Goal: Task Accomplishment & Management: Manage account settings

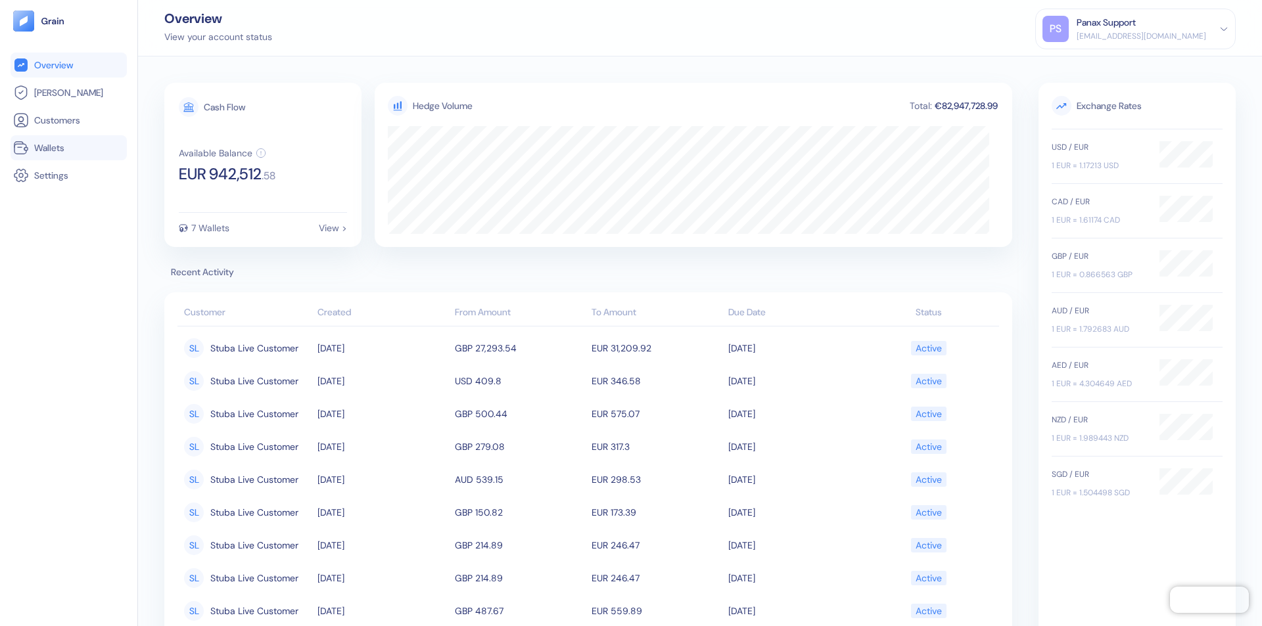
click at [68, 148] on link "Wallets" at bounding box center [68, 148] width 111 height 16
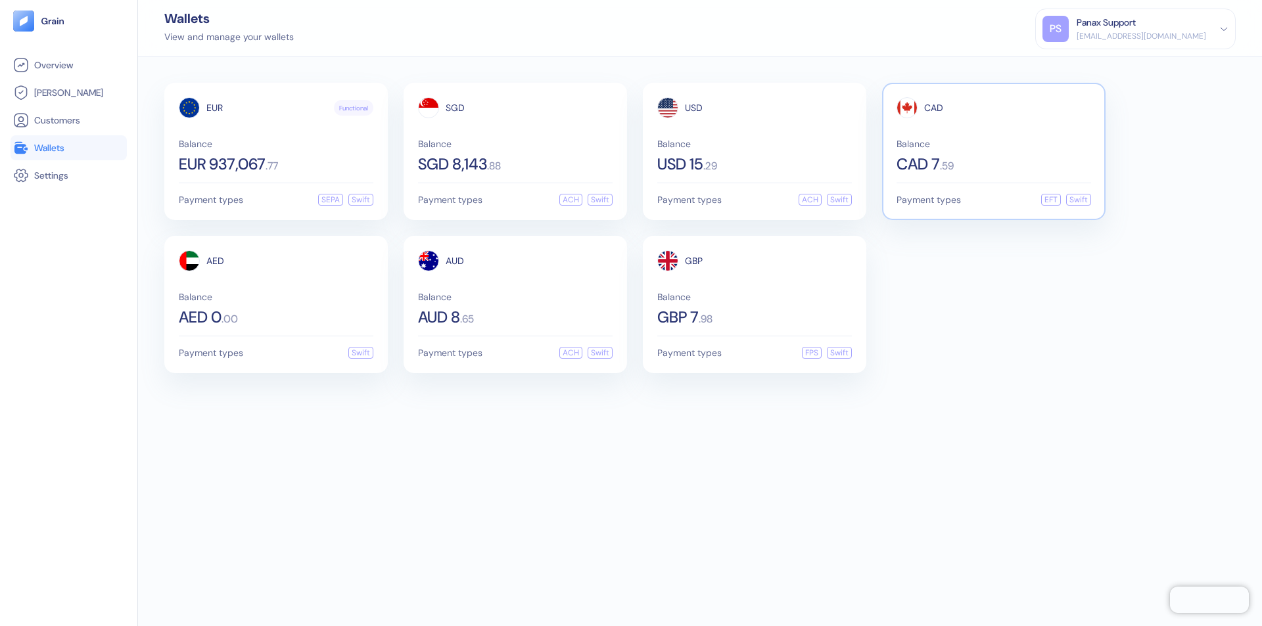
click at [933, 108] on span "CAD" at bounding box center [933, 107] width 19 height 9
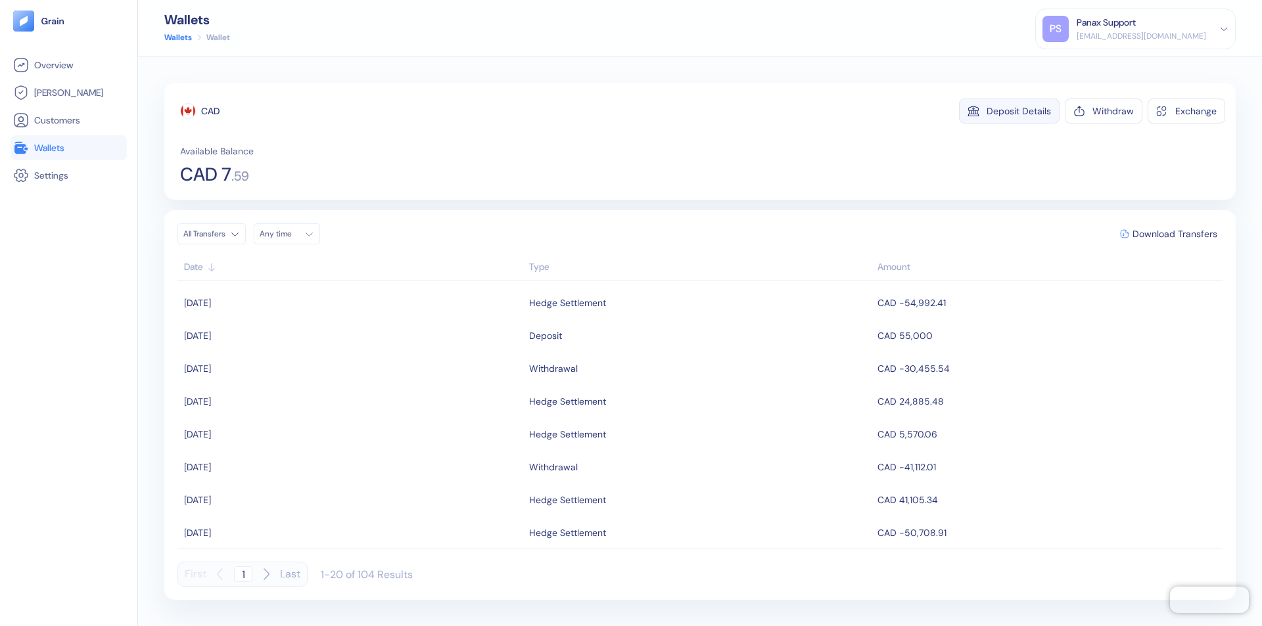
click at [1019, 111] on div "Deposit Details" at bounding box center [1019, 110] width 64 height 9
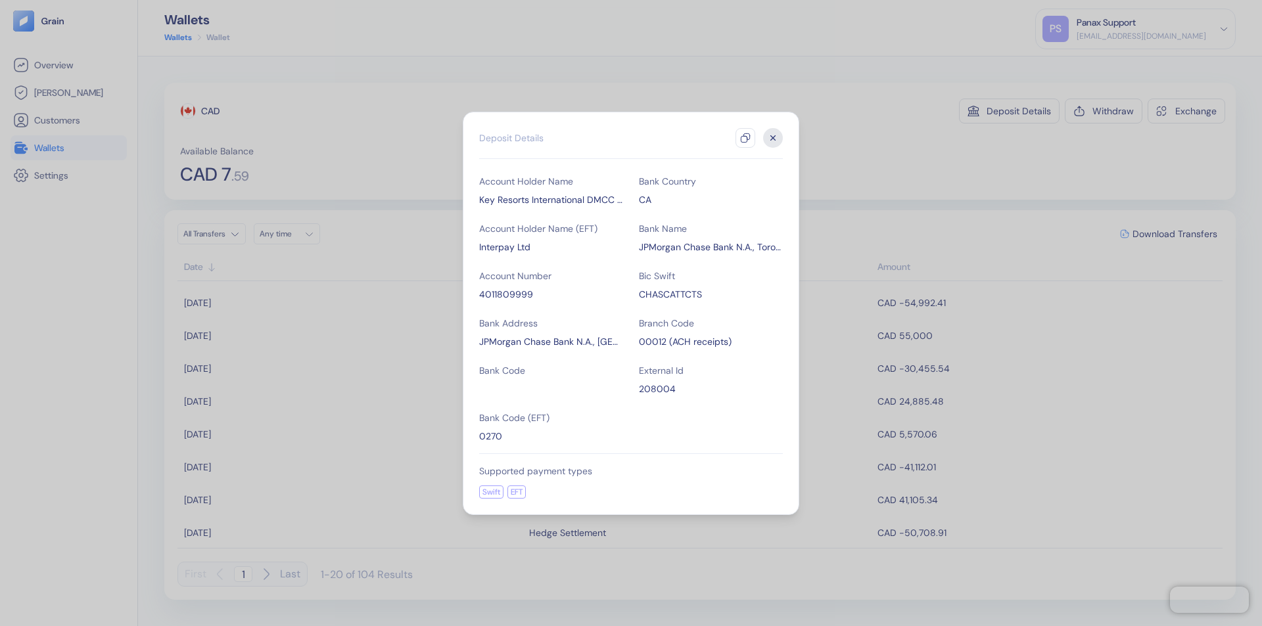
click at [745, 138] on icon "button" at bounding box center [745, 138] width 11 height 11
click at [773, 138] on icon "button" at bounding box center [773, 137] width 5 height 5
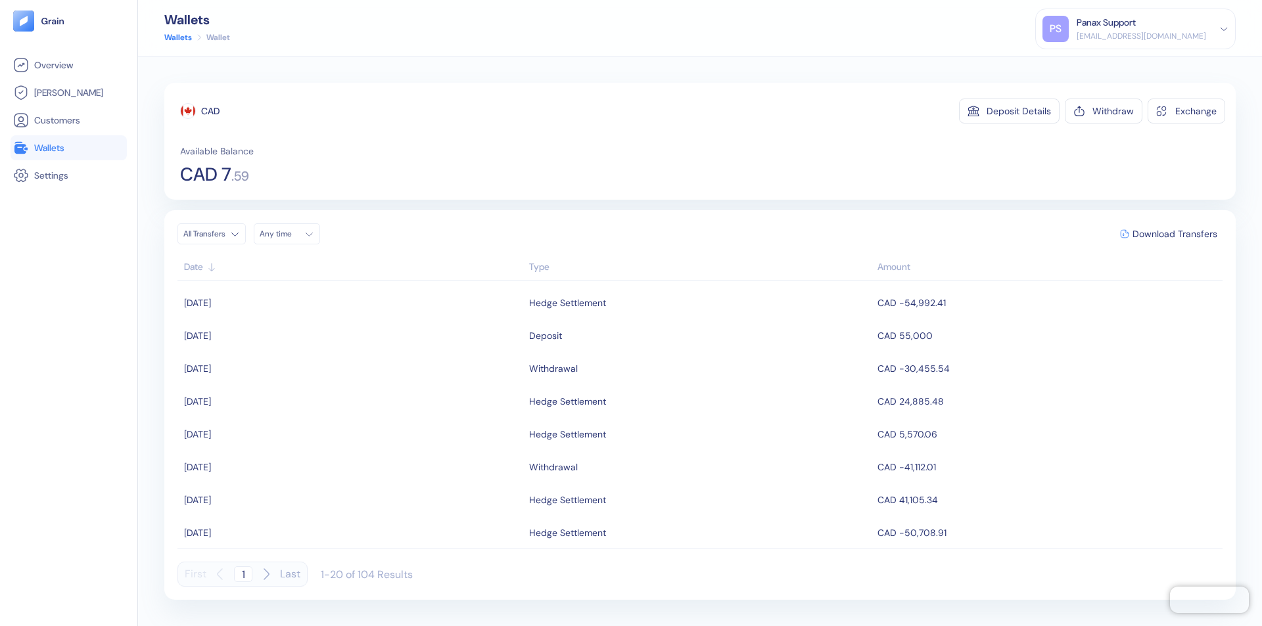
click at [291, 234] on div "Any time" at bounding box center [279, 234] width 39 height 11
click at [273, 302] on button "1" at bounding box center [274, 302] width 16 height 16
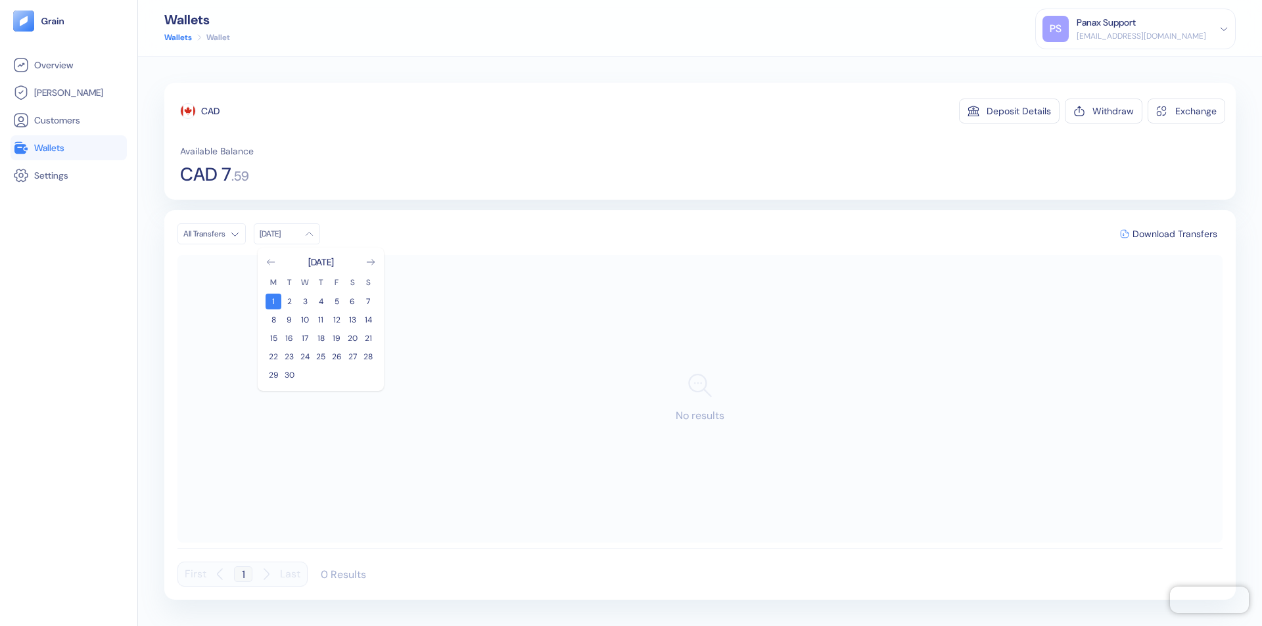
click at [271, 262] on icon "Go to previous month" at bounding box center [270, 262] width 7 height 5
click at [352, 302] on button "2" at bounding box center [352, 302] width 16 height 16
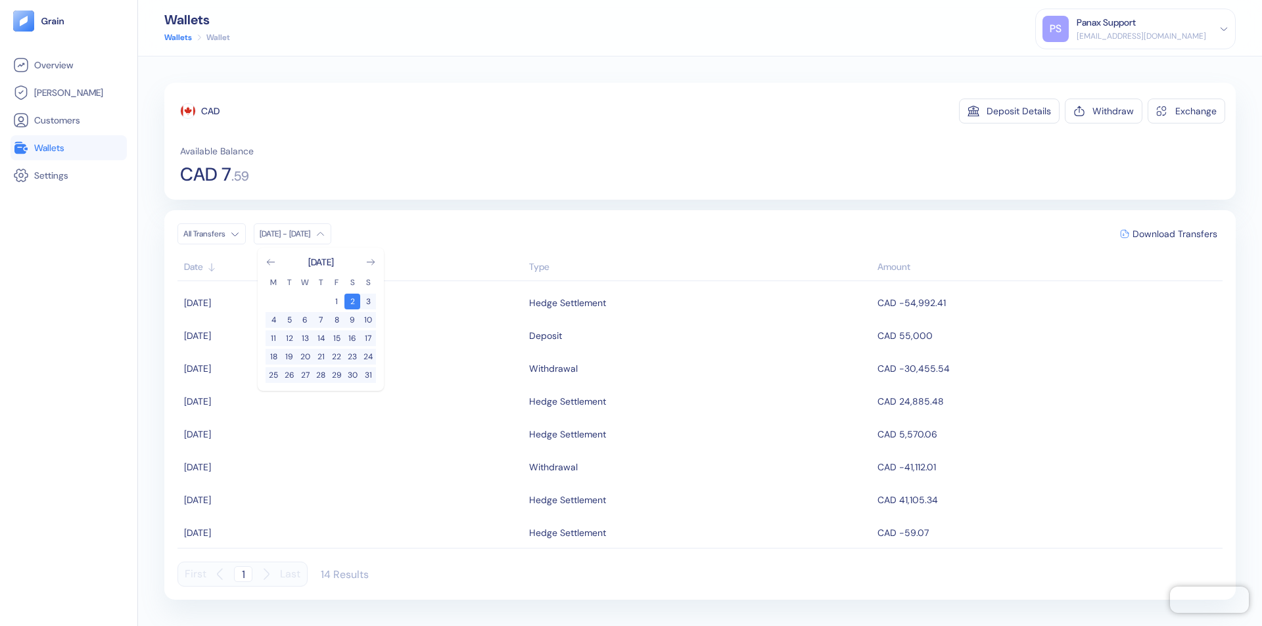
click at [210, 111] on div "CAD" at bounding box center [210, 111] width 18 height 13
click at [1174, 234] on span "Download Transfers" at bounding box center [1174, 233] width 85 height 9
click at [68, 148] on link "Wallets" at bounding box center [68, 148] width 111 height 16
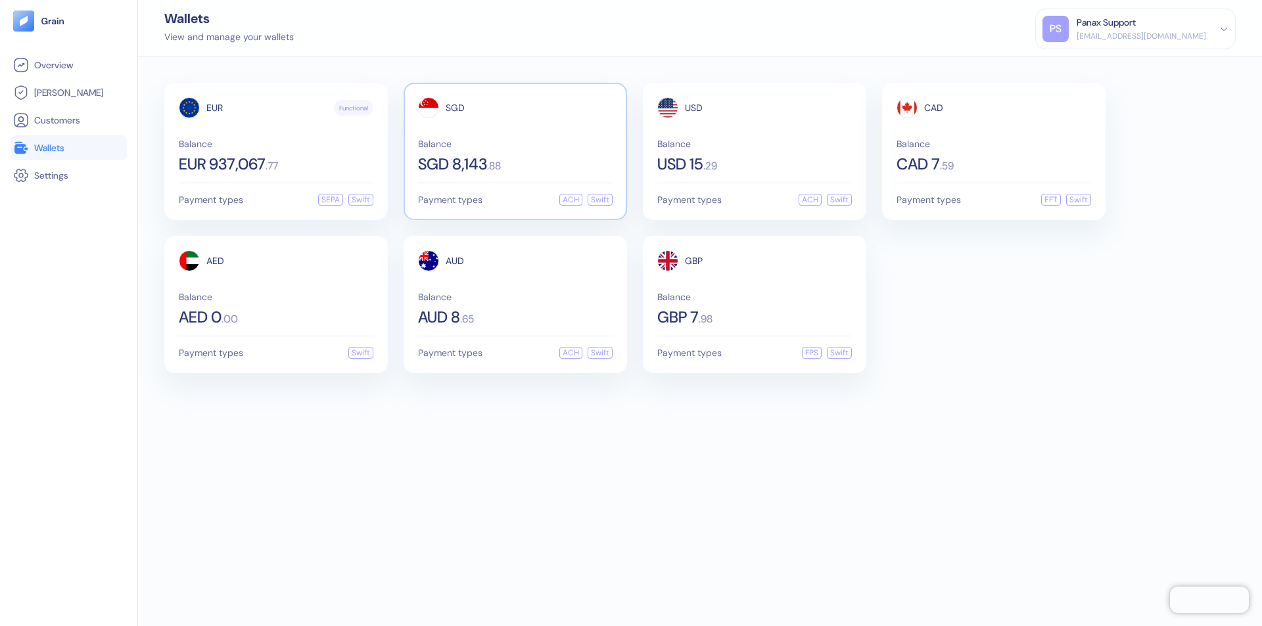
click at [455, 108] on span "SGD" at bounding box center [455, 107] width 19 height 9
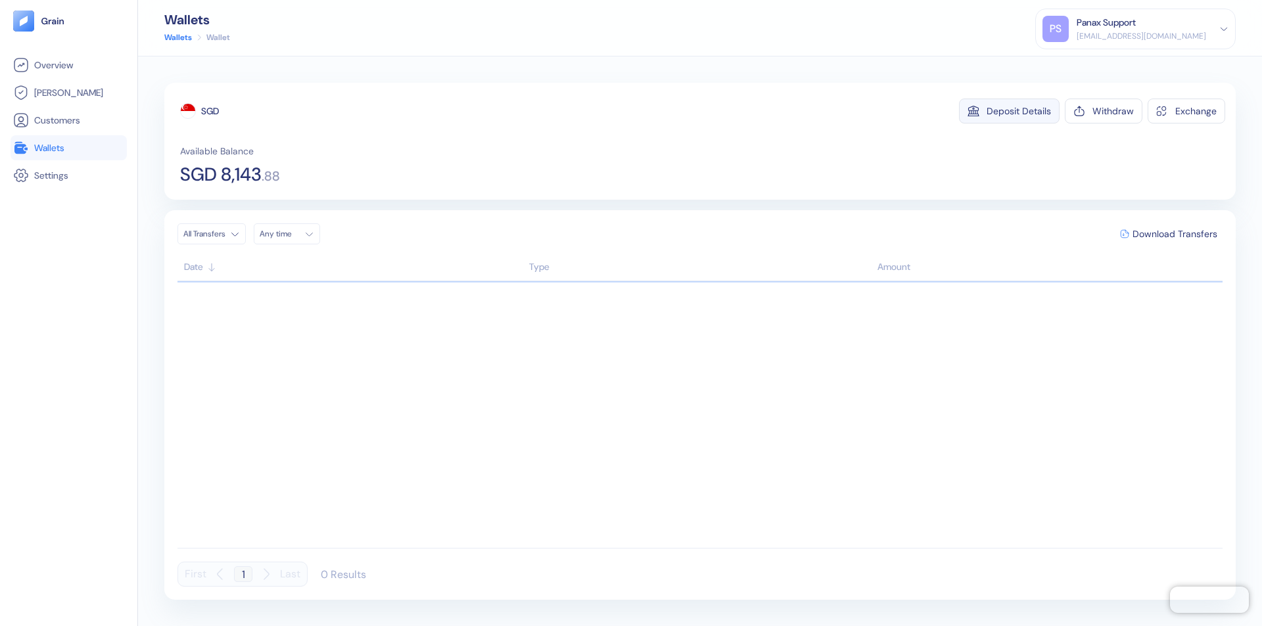
click at [1019, 111] on div "Deposit Details" at bounding box center [1019, 110] width 64 height 9
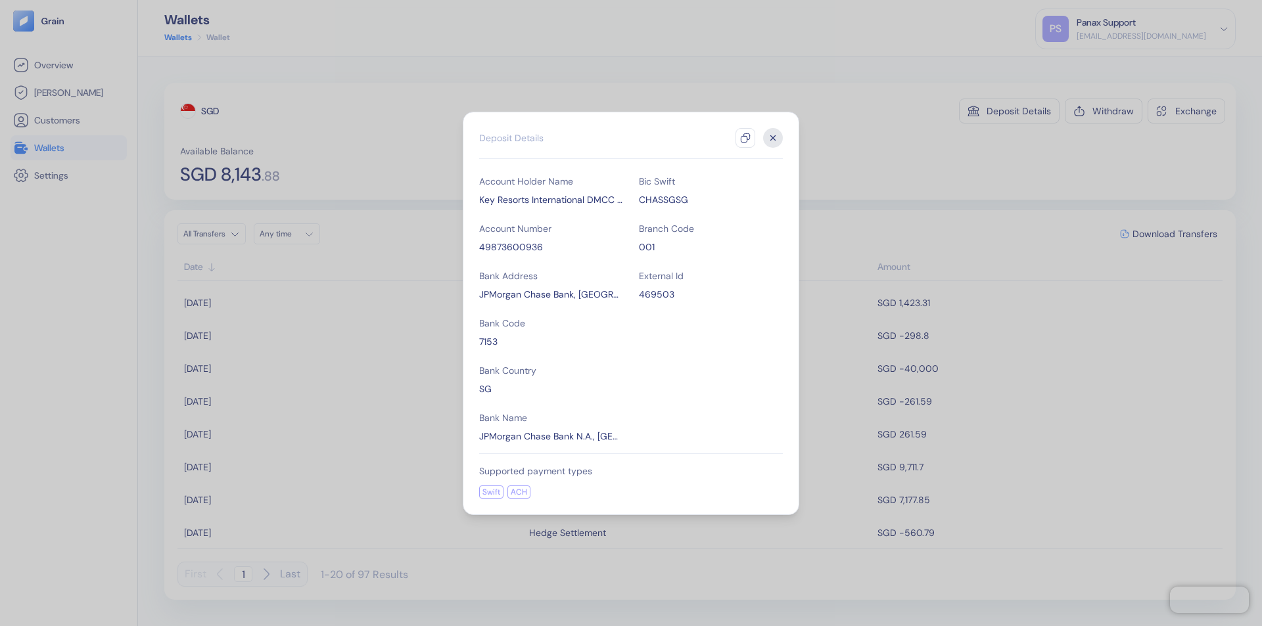
click at [745, 138] on icon "button" at bounding box center [745, 138] width 11 height 11
click at [773, 138] on icon "button" at bounding box center [773, 137] width 5 height 5
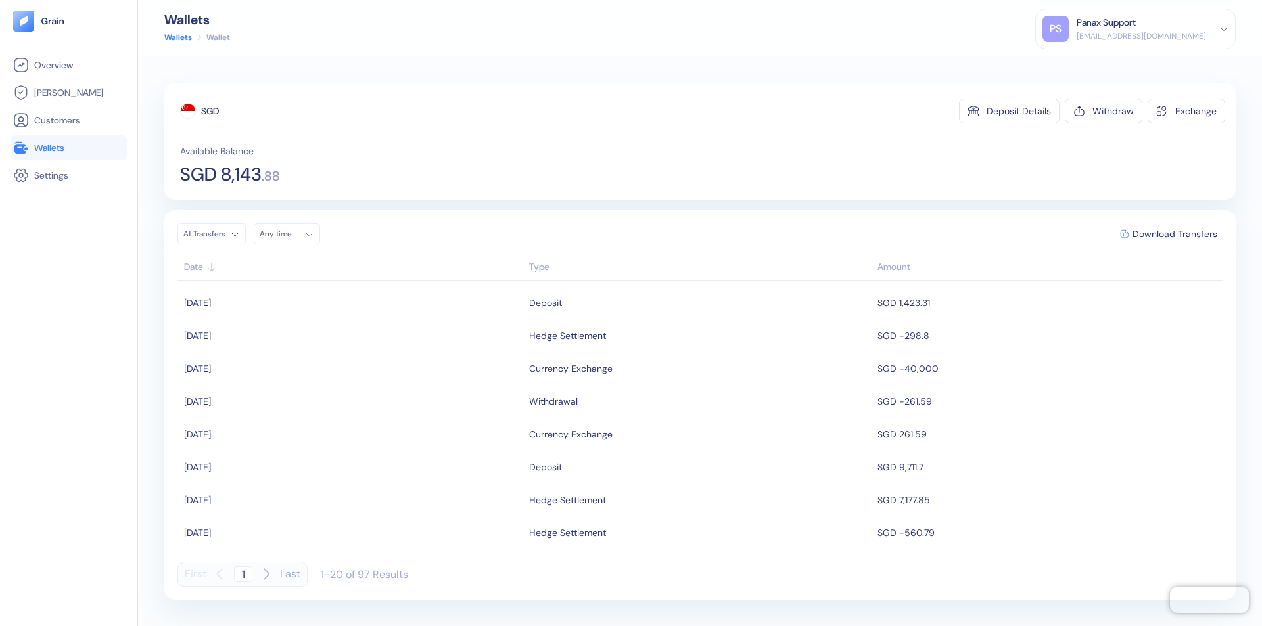
click at [291, 234] on div "Any time" at bounding box center [279, 234] width 39 height 11
click at [273, 302] on button "1" at bounding box center [274, 302] width 16 height 16
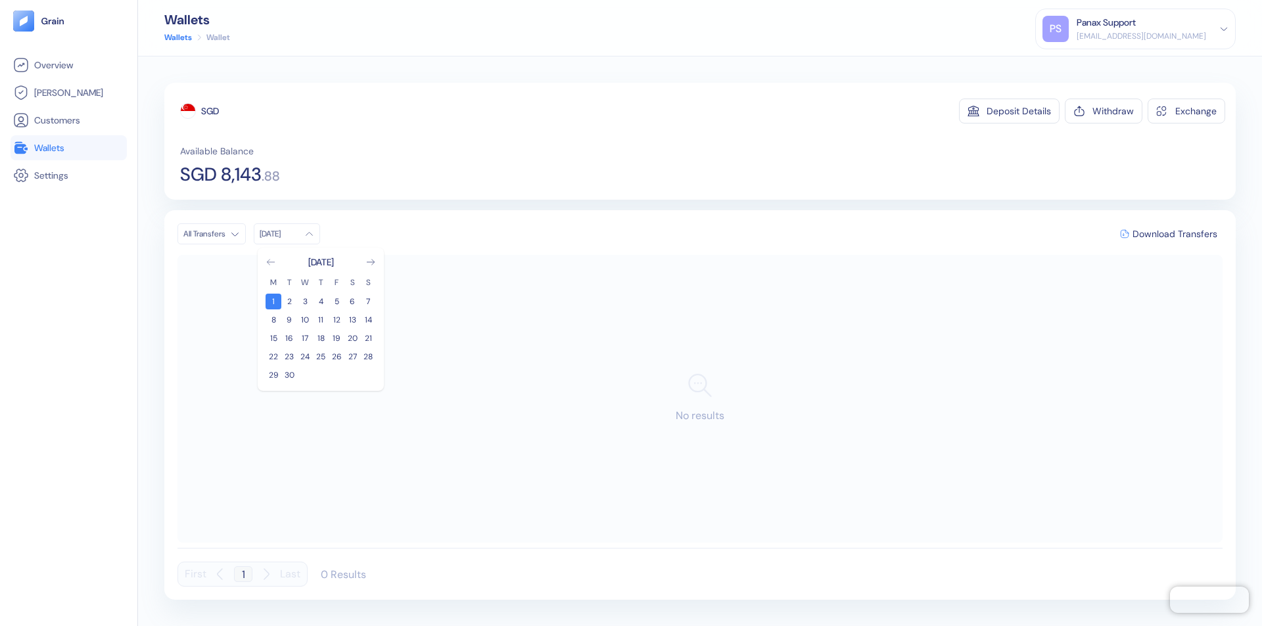
click at [271, 262] on icon "Go to previous month" at bounding box center [270, 262] width 7 height 5
click at [352, 302] on button "2" at bounding box center [352, 302] width 16 height 16
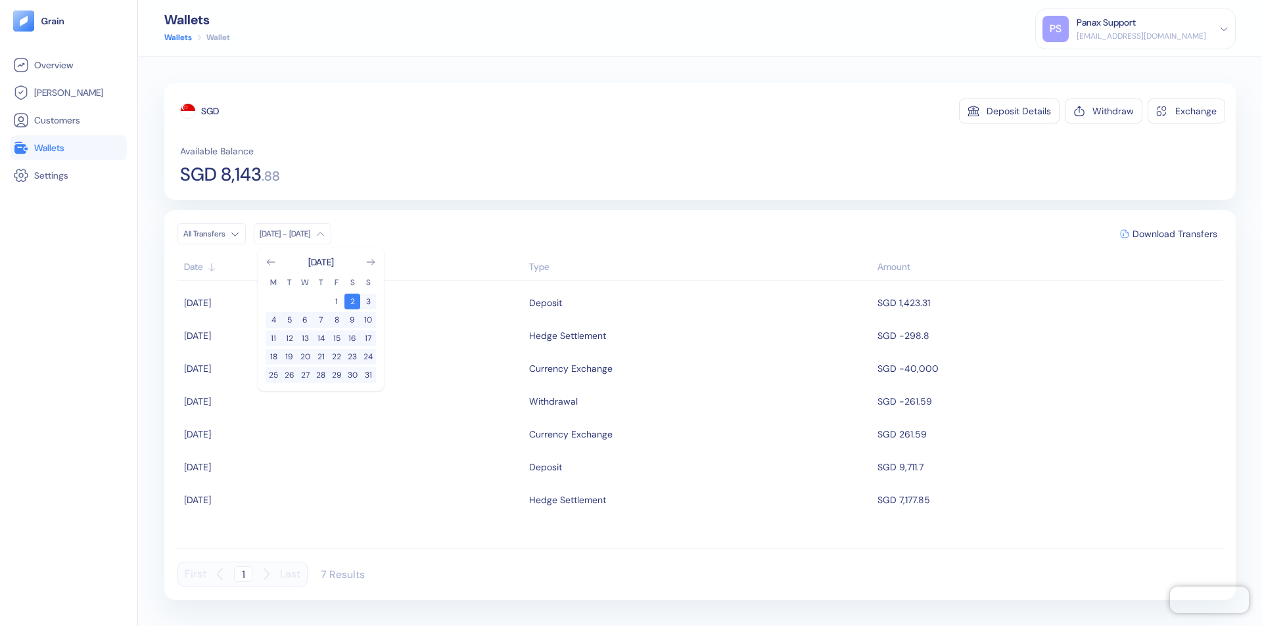
click at [210, 111] on div "SGD" at bounding box center [210, 111] width 18 height 13
click at [1174, 234] on span "Download Transfers" at bounding box center [1174, 233] width 85 height 9
click at [68, 148] on link "Wallets" at bounding box center [68, 148] width 111 height 16
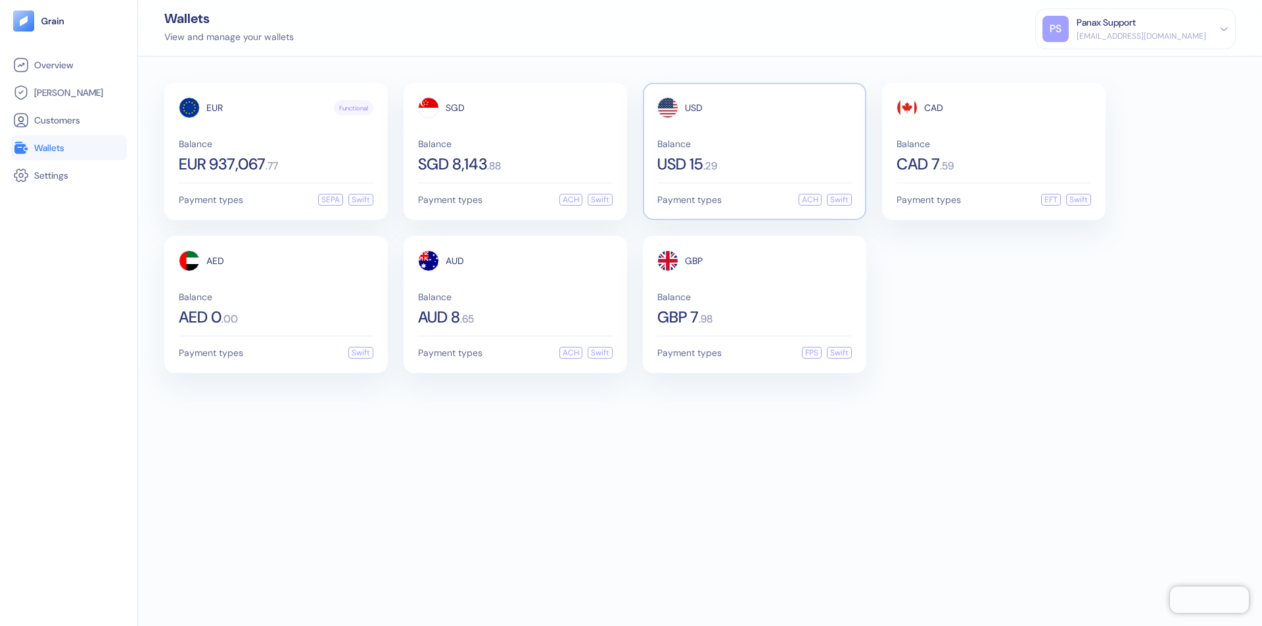
click at [693, 108] on span "USD" at bounding box center [694, 107] width 18 height 9
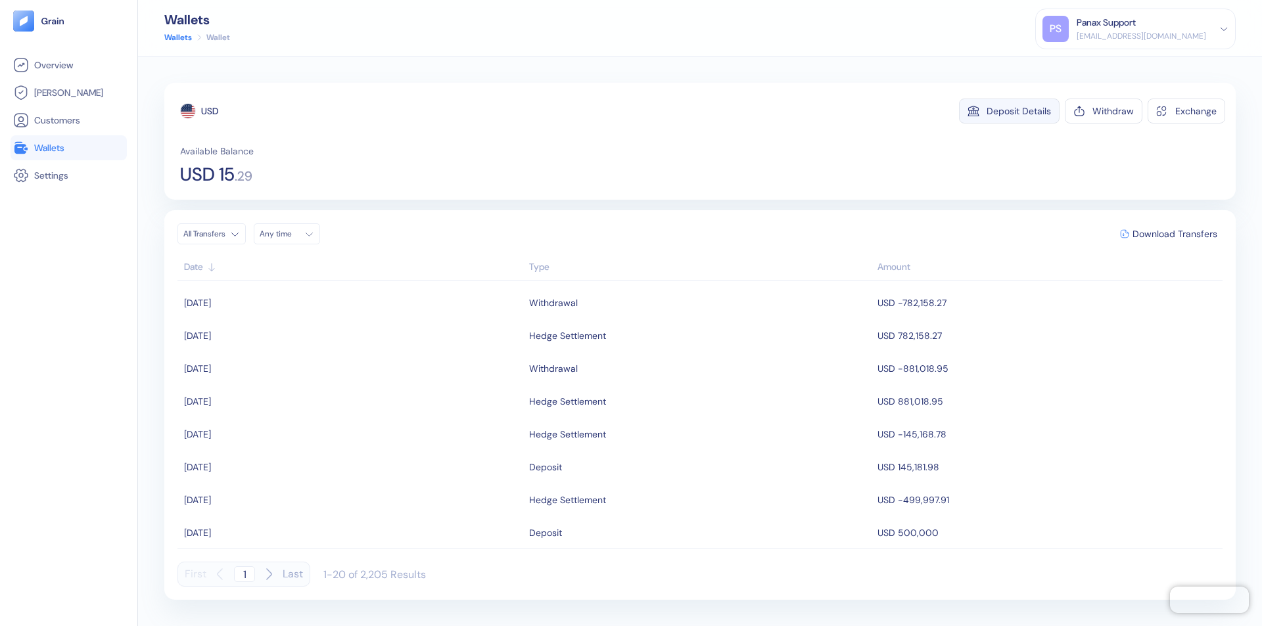
click at [1019, 111] on div "Deposit Details" at bounding box center [1019, 110] width 64 height 9
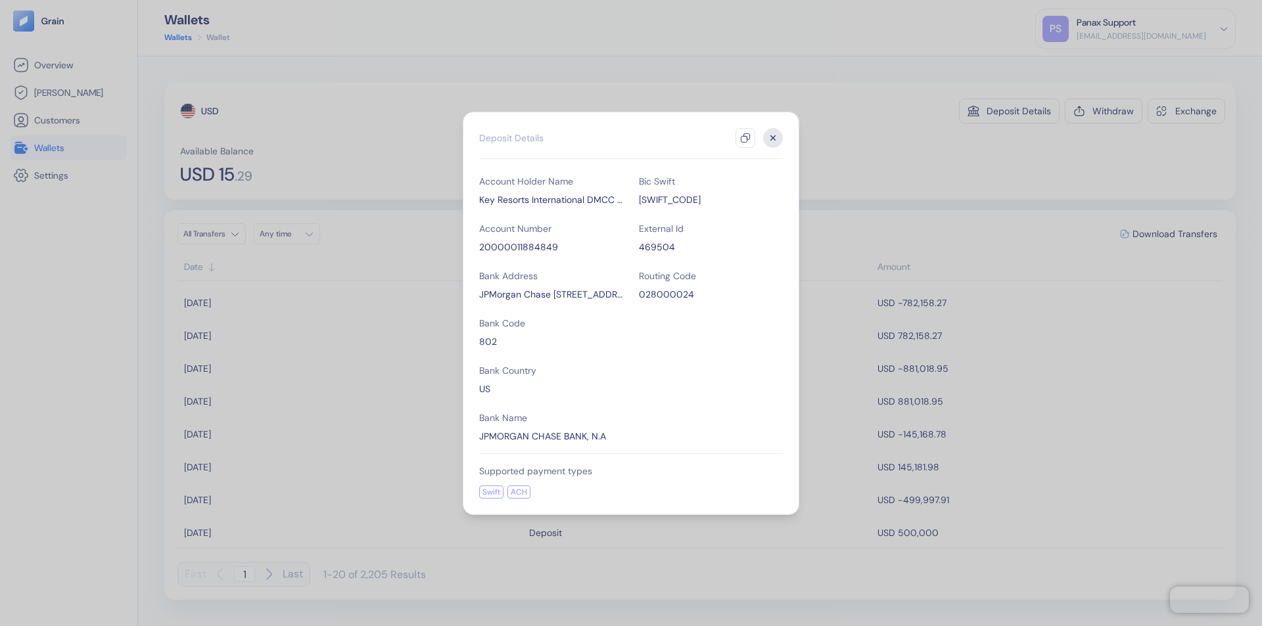
click at [745, 138] on icon "button" at bounding box center [745, 138] width 11 height 11
click at [773, 138] on icon "button" at bounding box center [773, 137] width 5 height 5
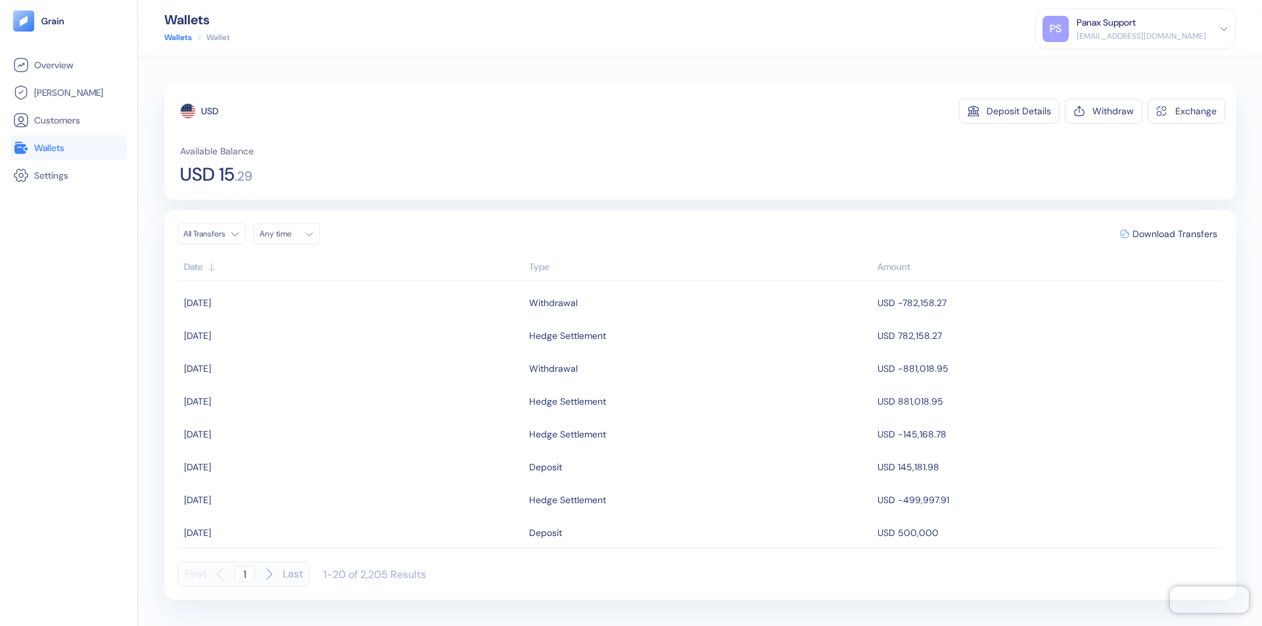
click at [291, 234] on div "Any time" at bounding box center [279, 234] width 39 height 11
click at [273, 302] on button "1" at bounding box center [274, 302] width 16 height 16
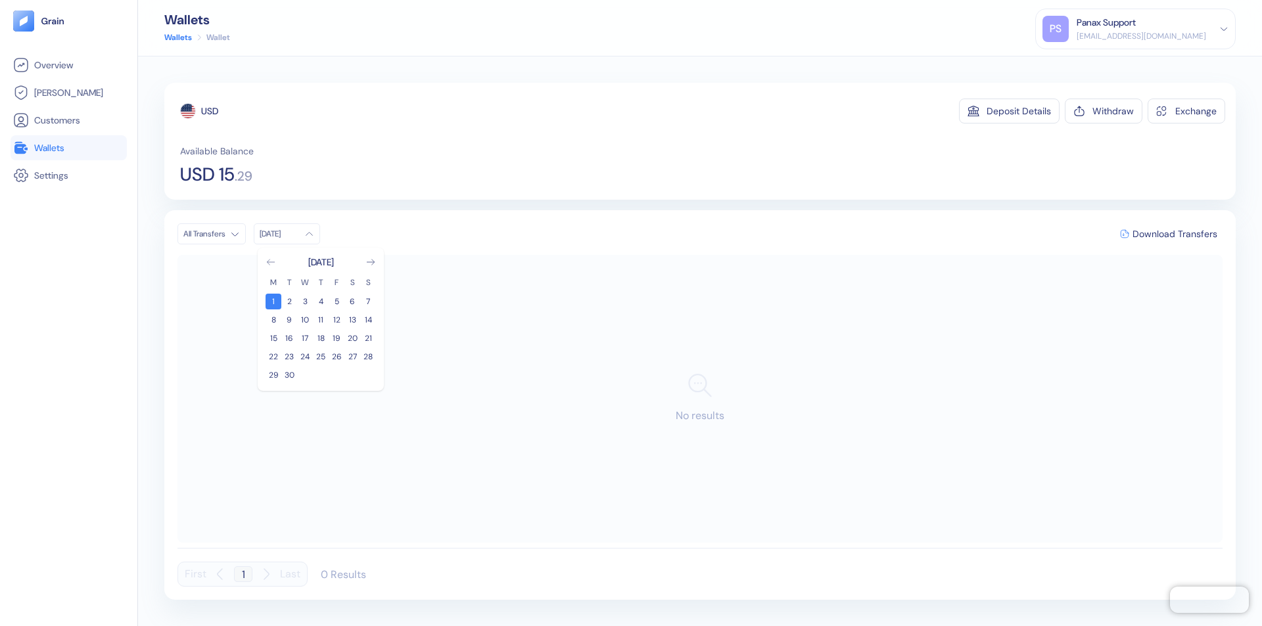
click at [271, 262] on icon "Go to previous month" at bounding box center [270, 262] width 7 height 5
click at [352, 302] on button "2" at bounding box center [352, 302] width 16 height 16
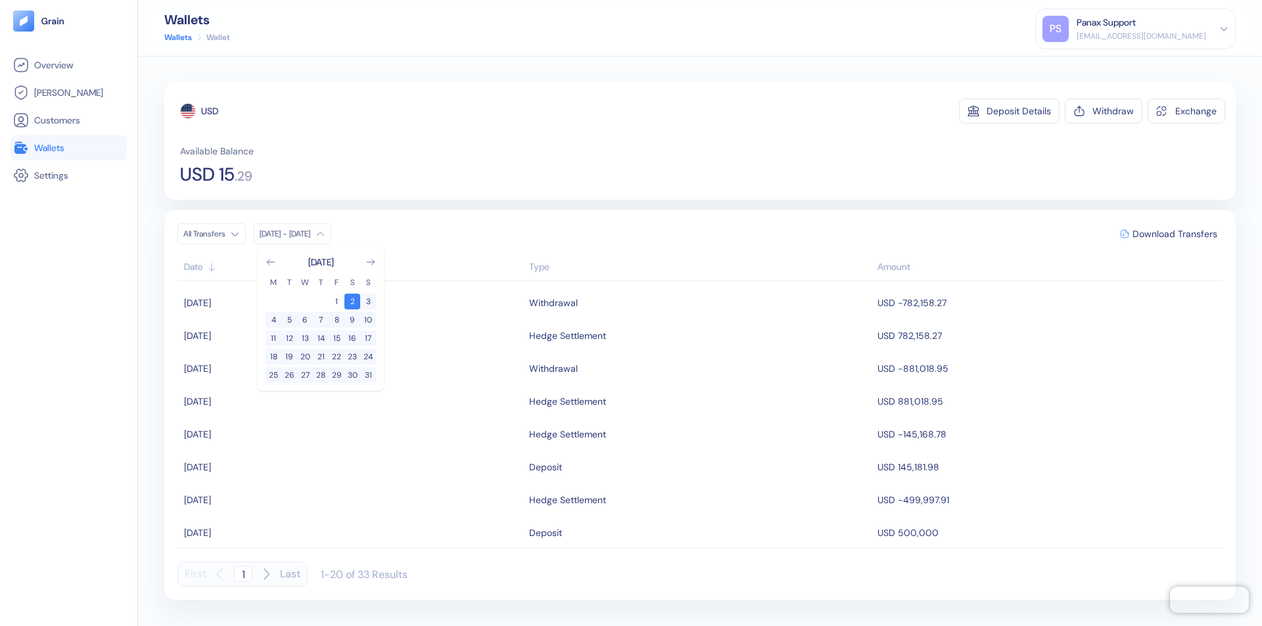
click at [210, 111] on div "USD" at bounding box center [209, 111] width 17 height 13
click at [1174, 234] on span "Download Transfers" at bounding box center [1174, 233] width 85 height 9
click at [68, 148] on link "Wallets" at bounding box center [68, 148] width 111 height 16
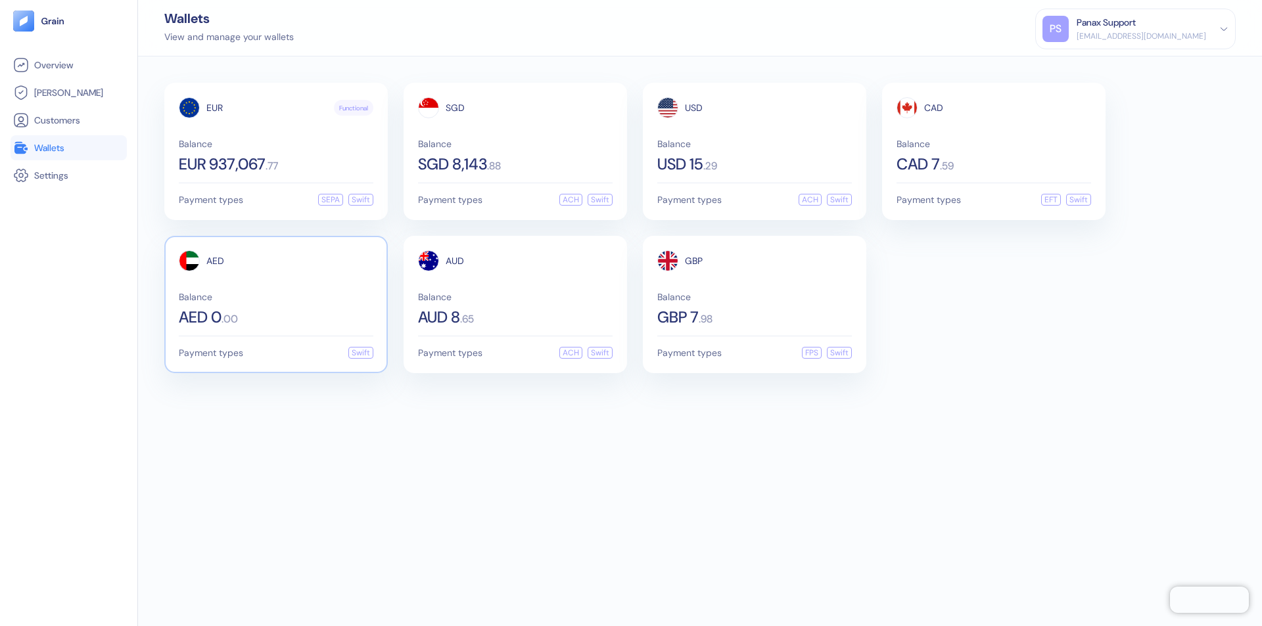
click at [215, 261] on span "AED" at bounding box center [215, 260] width 18 height 9
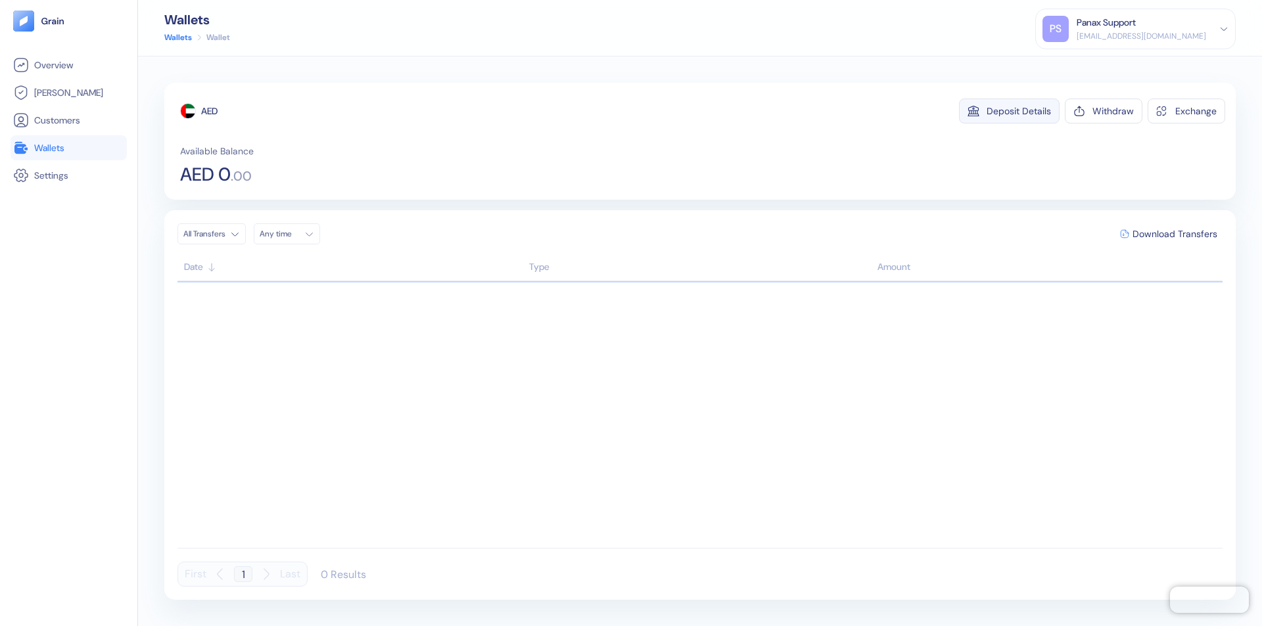
click at [1019, 111] on div "Deposit Details" at bounding box center [1019, 110] width 64 height 9
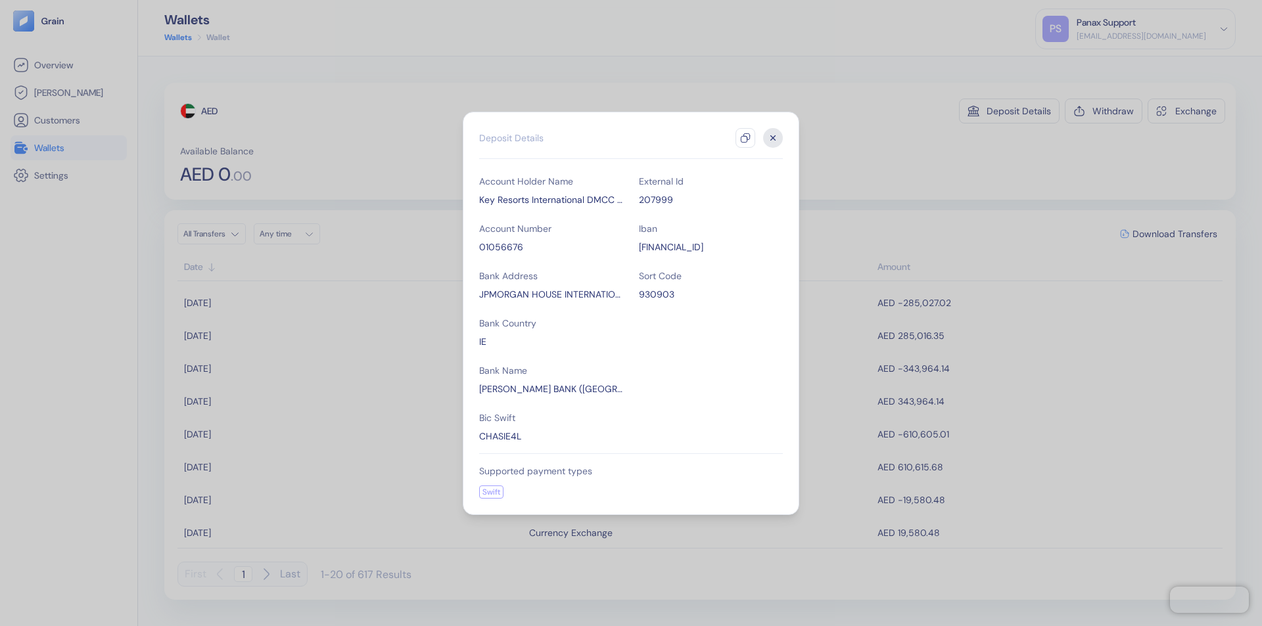
click at [745, 138] on icon "button" at bounding box center [745, 138] width 11 height 11
click at [773, 138] on icon "button" at bounding box center [773, 137] width 5 height 5
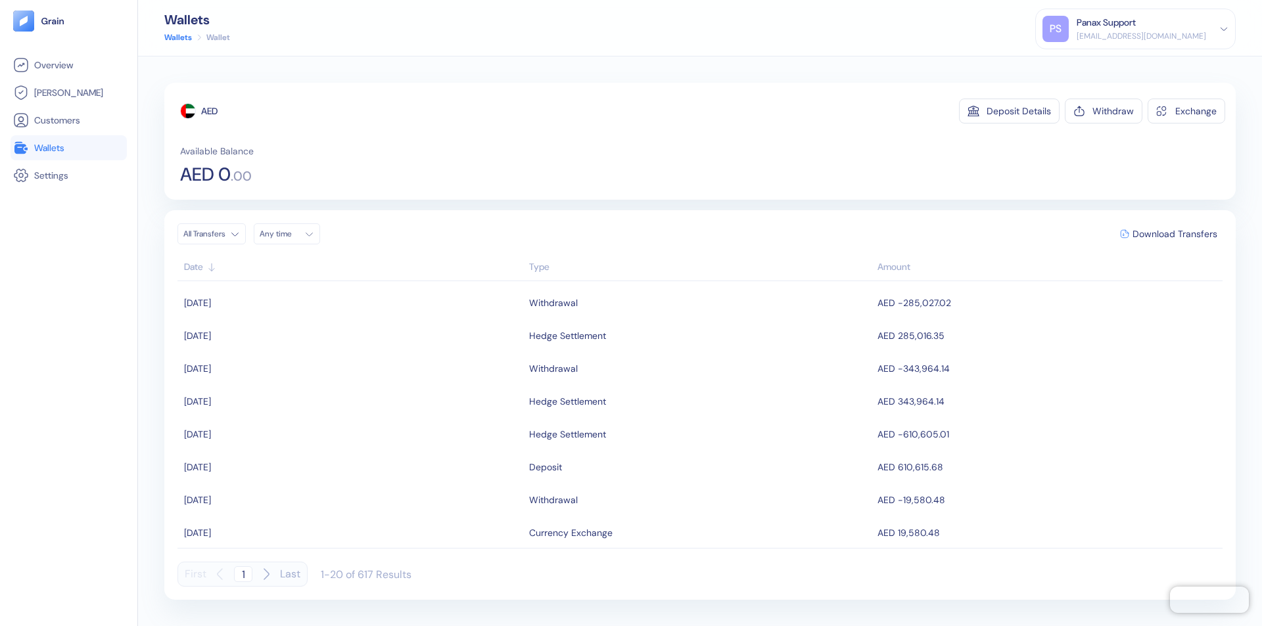
click at [291, 234] on div "Any time" at bounding box center [279, 234] width 39 height 11
click at [273, 302] on button "1" at bounding box center [274, 302] width 16 height 16
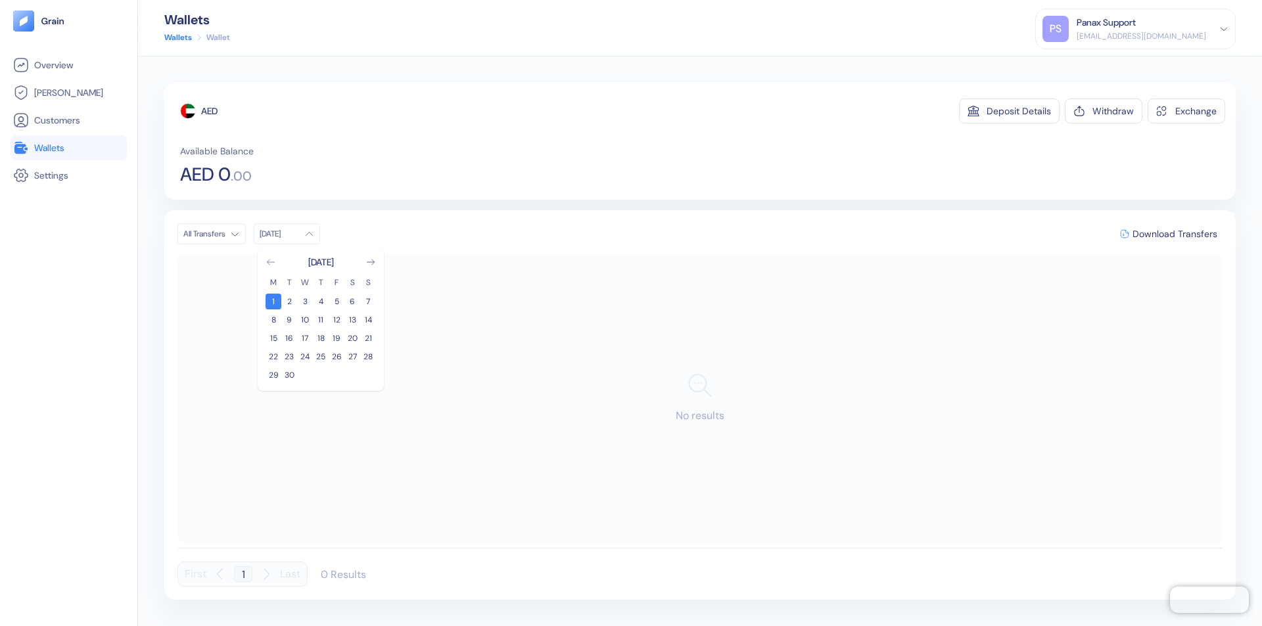
click at [271, 262] on icon "Go to previous month" at bounding box center [270, 262] width 7 height 5
click at [352, 302] on button "2" at bounding box center [352, 302] width 16 height 16
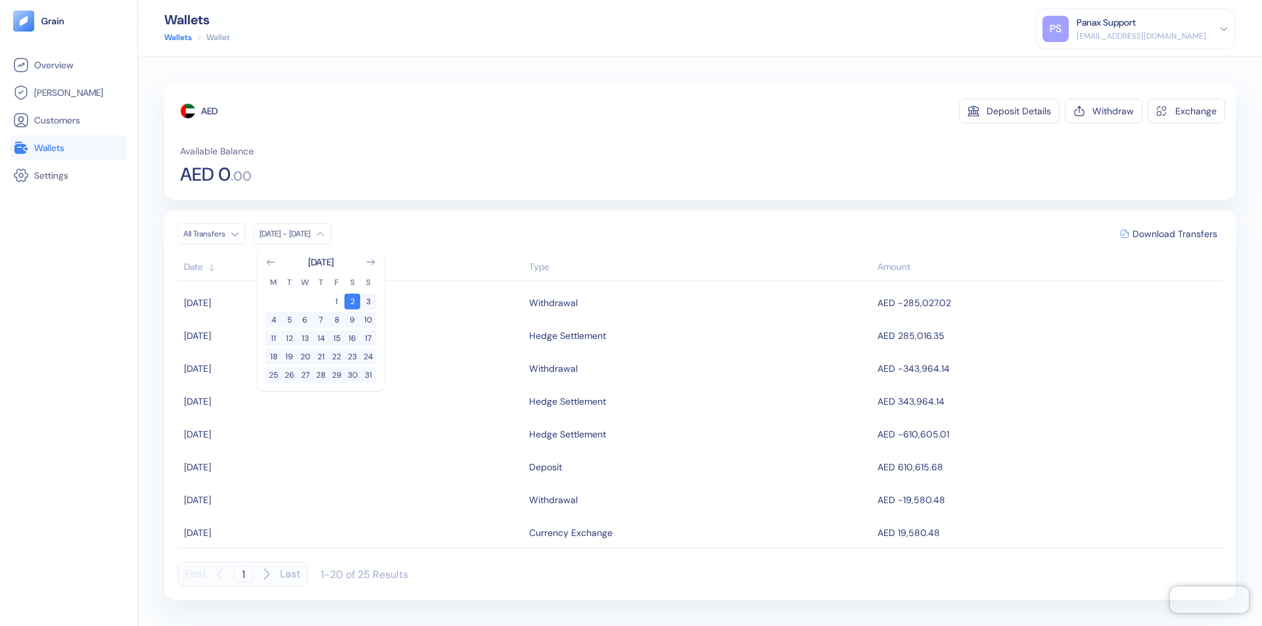
click at [210, 111] on div "AED" at bounding box center [209, 111] width 16 height 13
click at [1174, 234] on span "Download Transfers" at bounding box center [1174, 233] width 85 height 9
click at [68, 148] on link "Wallets" at bounding box center [68, 148] width 111 height 16
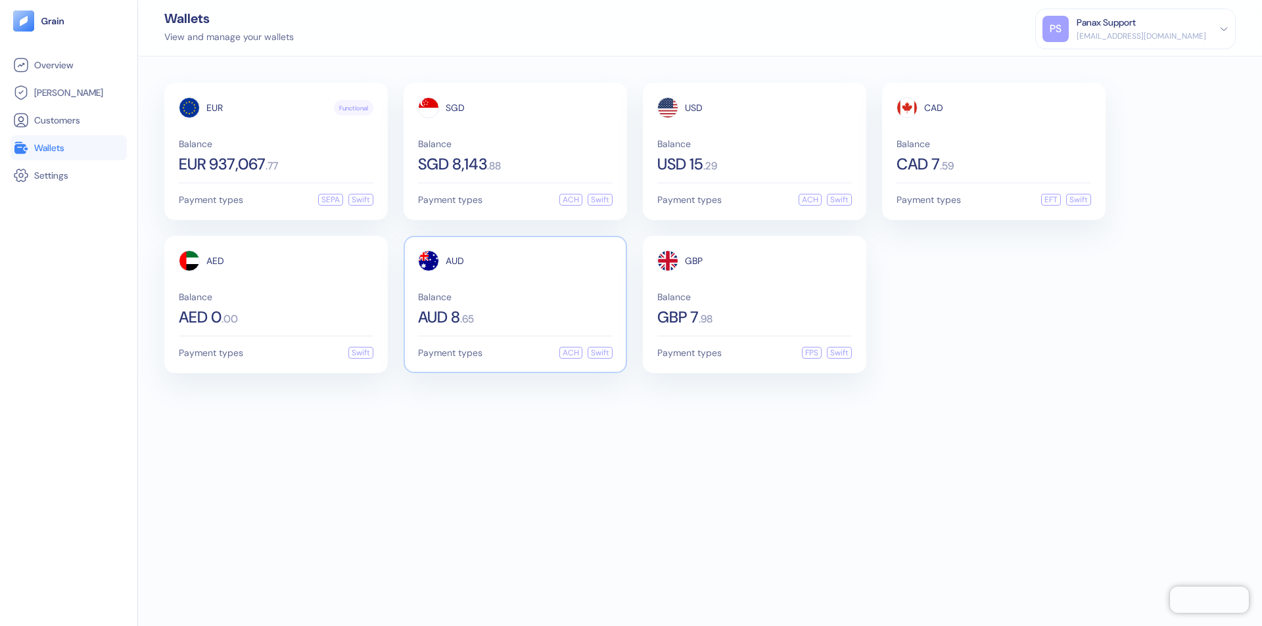
click at [455, 261] on span "AUD" at bounding box center [455, 260] width 18 height 9
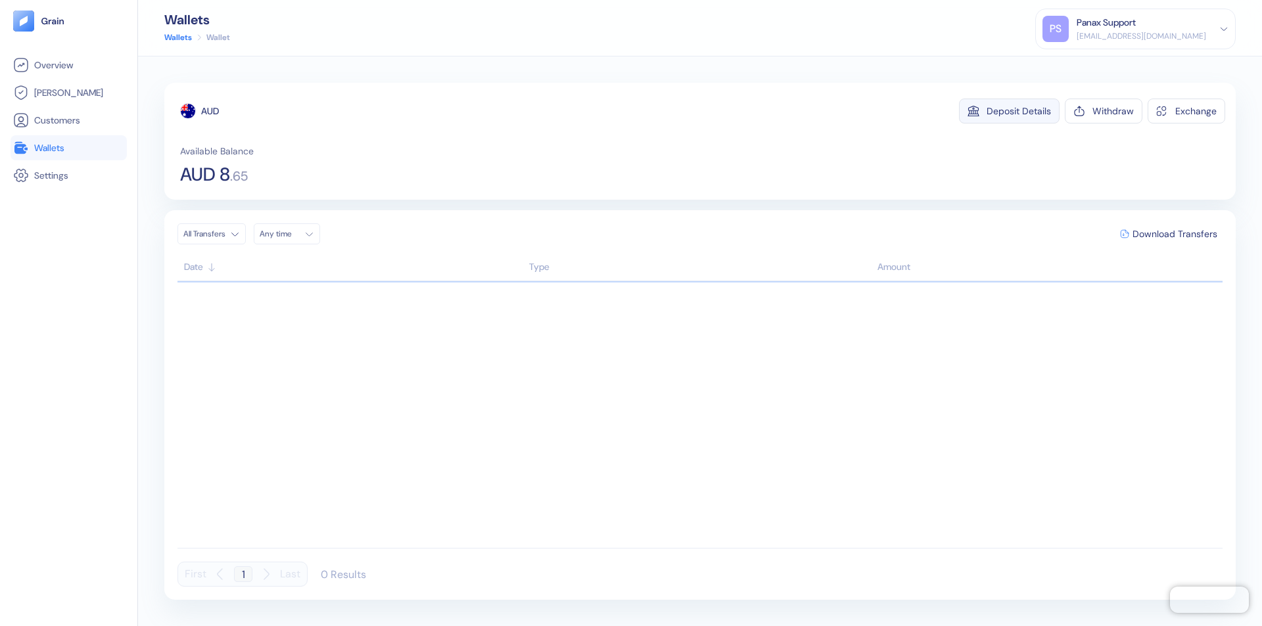
click at [1019, 111] on div "Deposit Details" at bounding box center [1019, 110] width 64 height 9
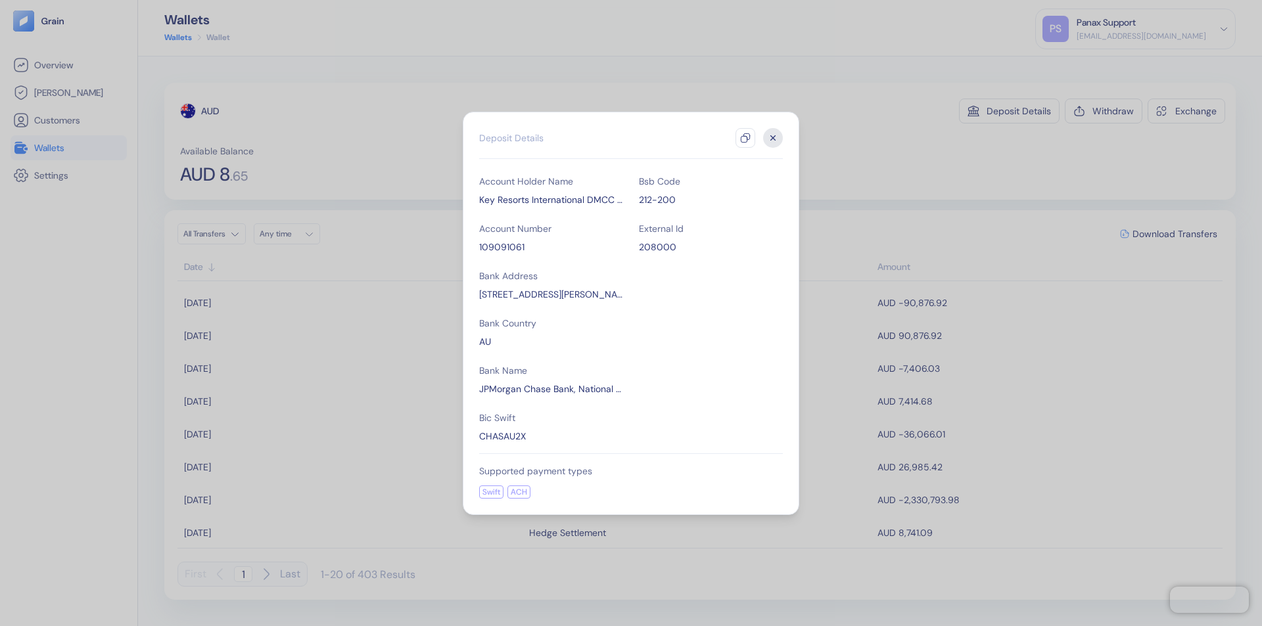
click at [745, 138] on icon "button" at bounding box center [745, 138] width 11 height 11
click at [773, 138] on icon "button" at bounding box center [773, 137] width 5 height 5
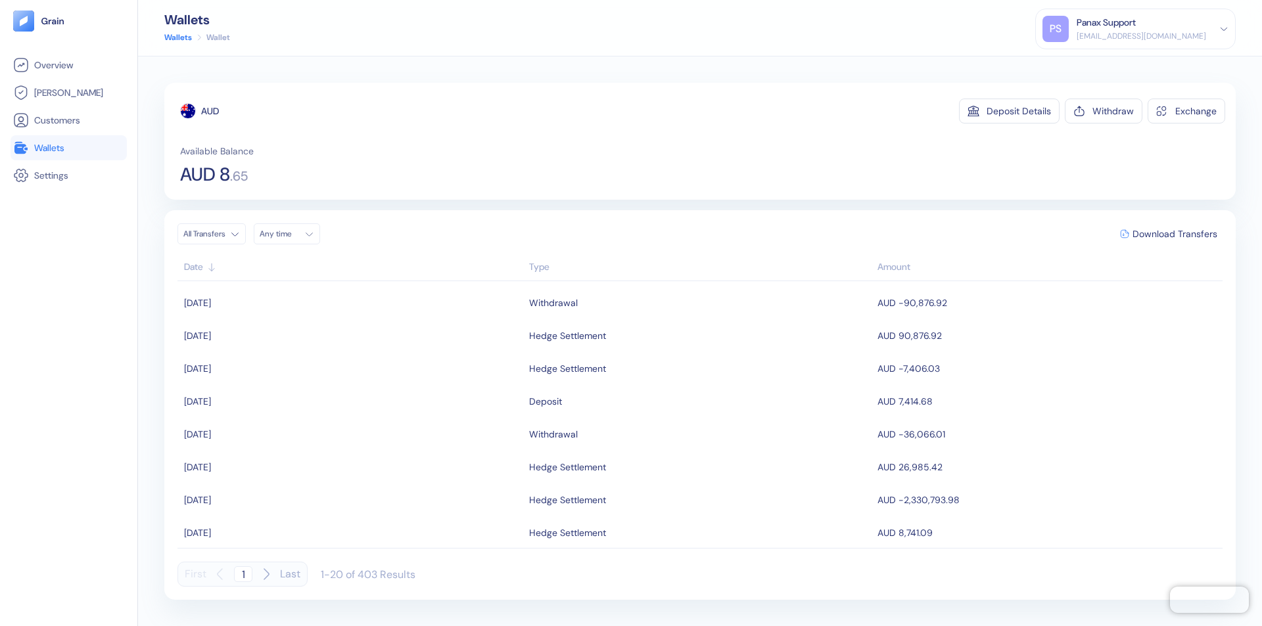
click at [291, 234] on div "Any time" at bounding box center [279, 234] width 39 height 11
click at [273, 302] on button "1" at bounding box center [274, 302] width 16 height 16
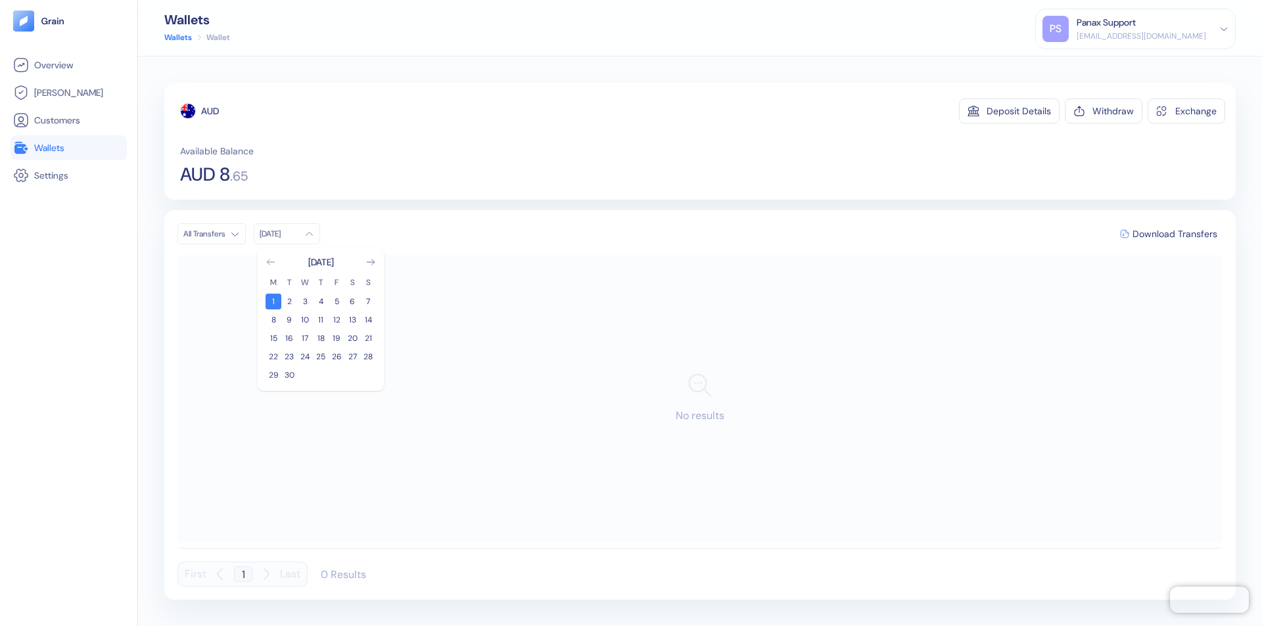
click at [271, 262] on icon "Go to previous month" at bounding box center [270, 262] width 7 height 5
click at [352, 302] on button "2" at bounding box center [352, 302] width 16 height 16
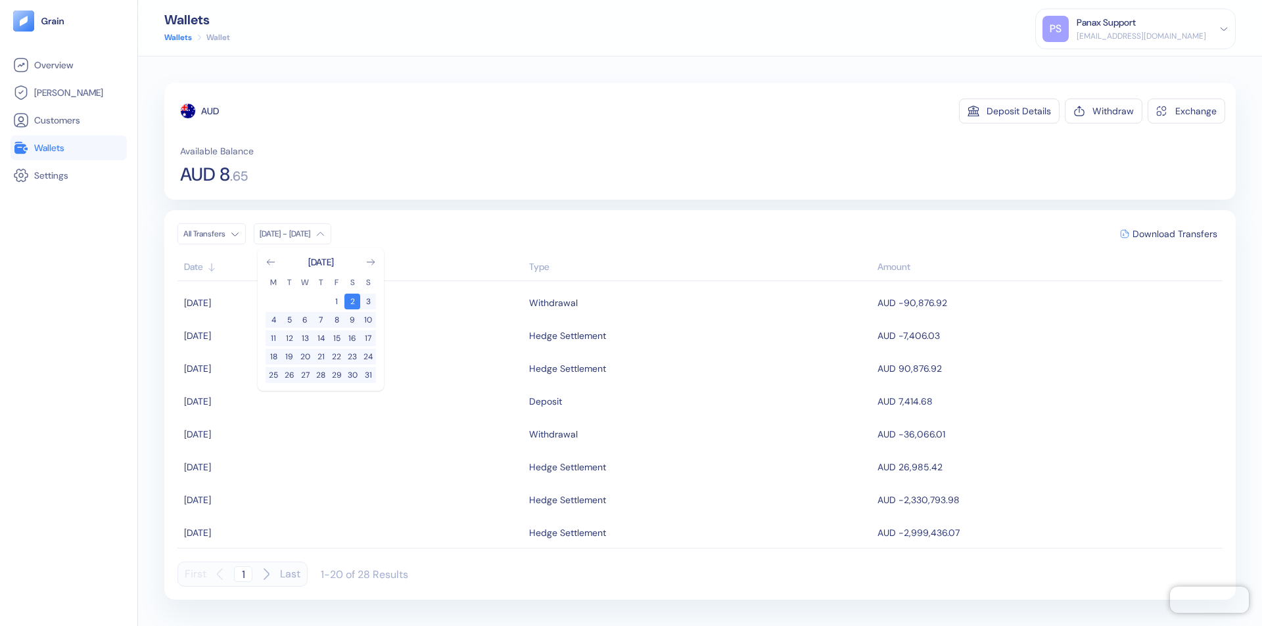
click at [210, 111] on div "AUD" at bounding box center [210, 111] width 18 height 13
click at [1174, 234] on span "Download Transfers" at bounding box center [1174, 233] width 85 height 9
click at [68, 148] on link "Wallets" at bounding box center [68, 148] width 111 height 16
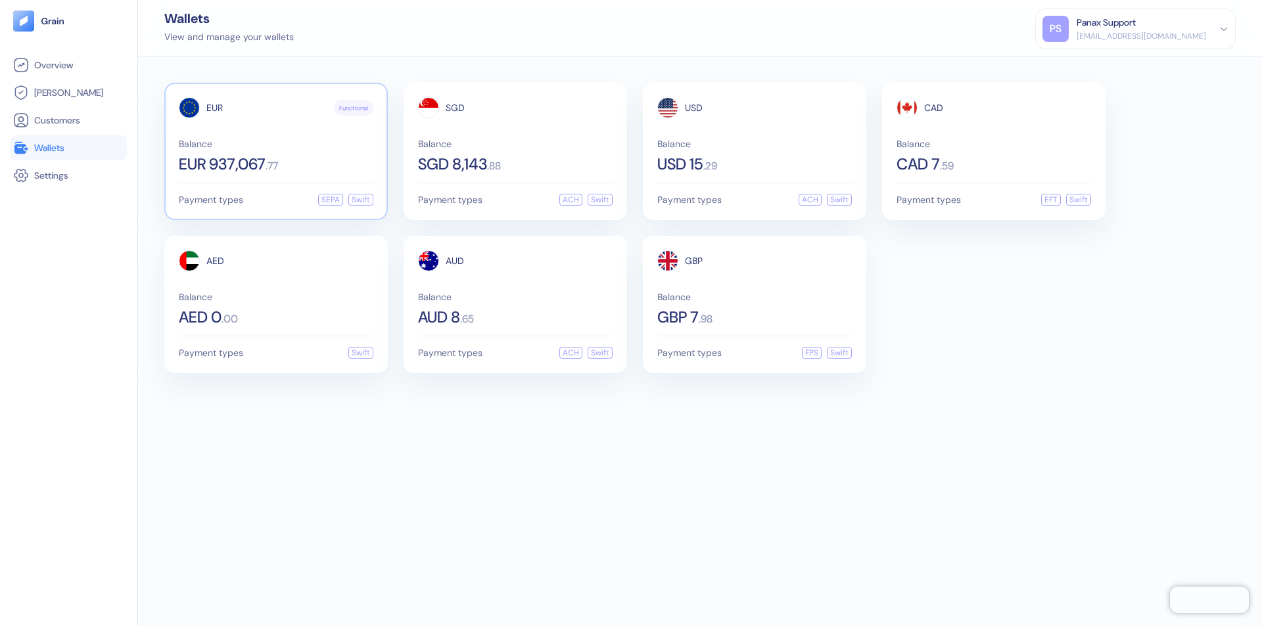
click at [214, 108] on span "EUR" at bounding box center [214, 107] width 16 height 9
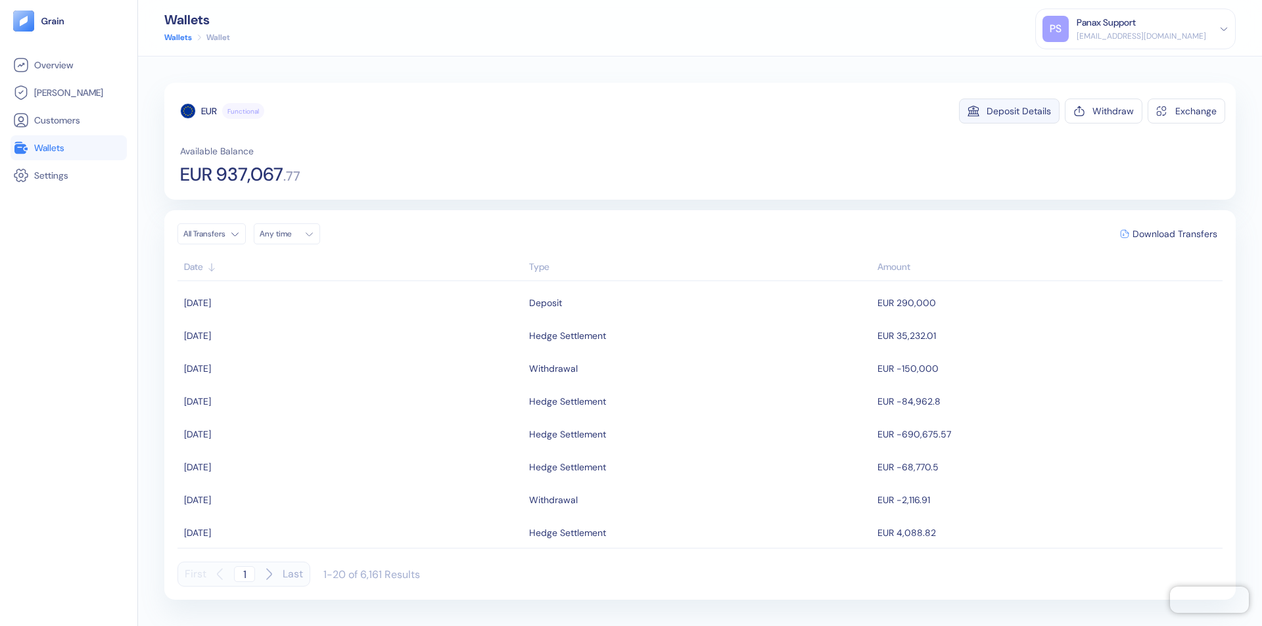
click at [1019, 111] on div "Deposit Details" at bounding box center [1019, 110] width 64 height 9
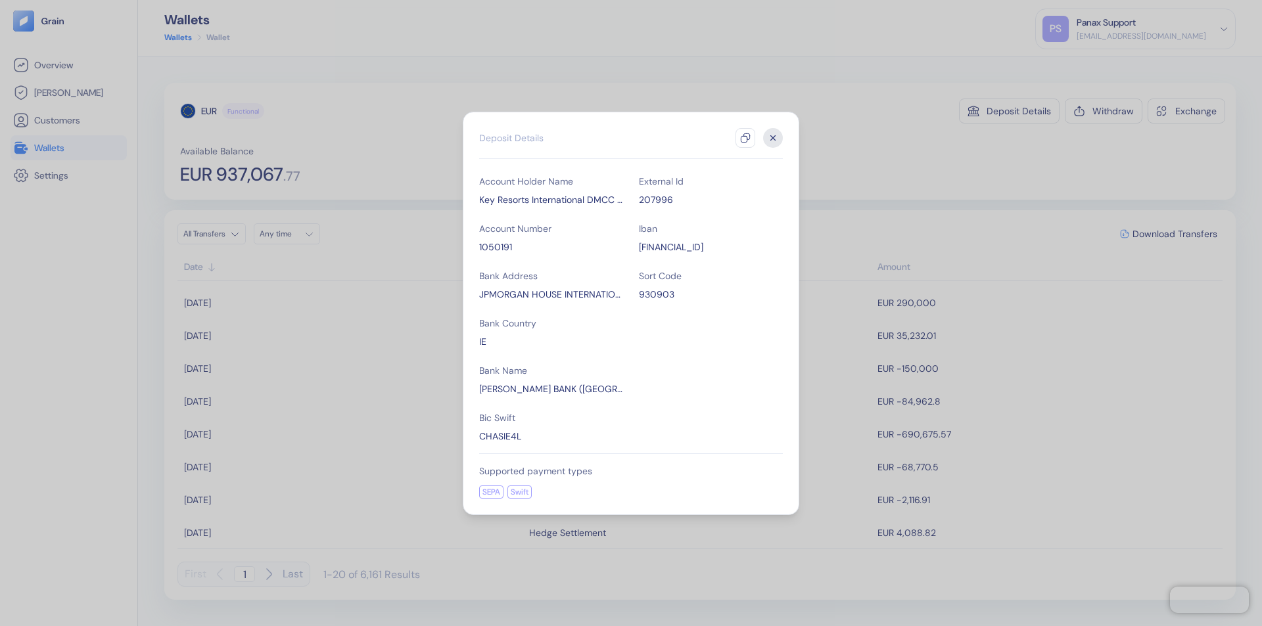
click at [745, 138] on icon "button" at bounding box center [745, 138] width 11 height 11
click at [773, 138] on icon "button" at bounding box center [773, 137] width 5 height 5
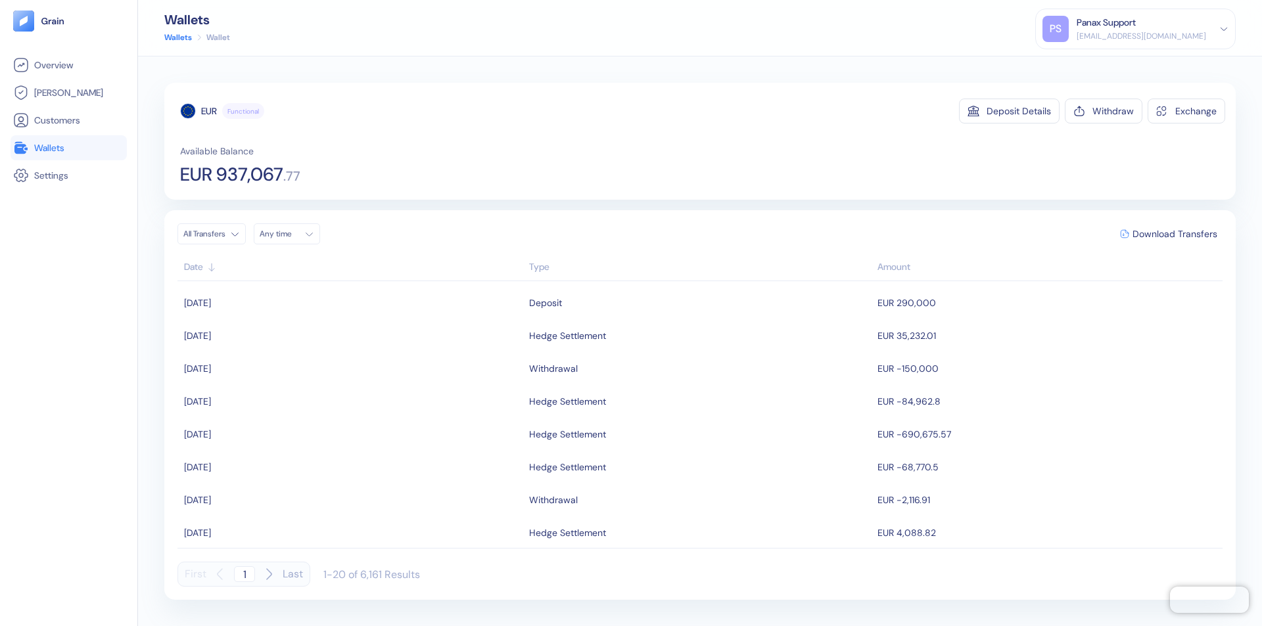
click at [291, 234] on div "Any time" at bounding box center [279, 234] width 39 height 11
click at [273, 302] on button "1" at bounding box center [274, 302] width 16 height 16
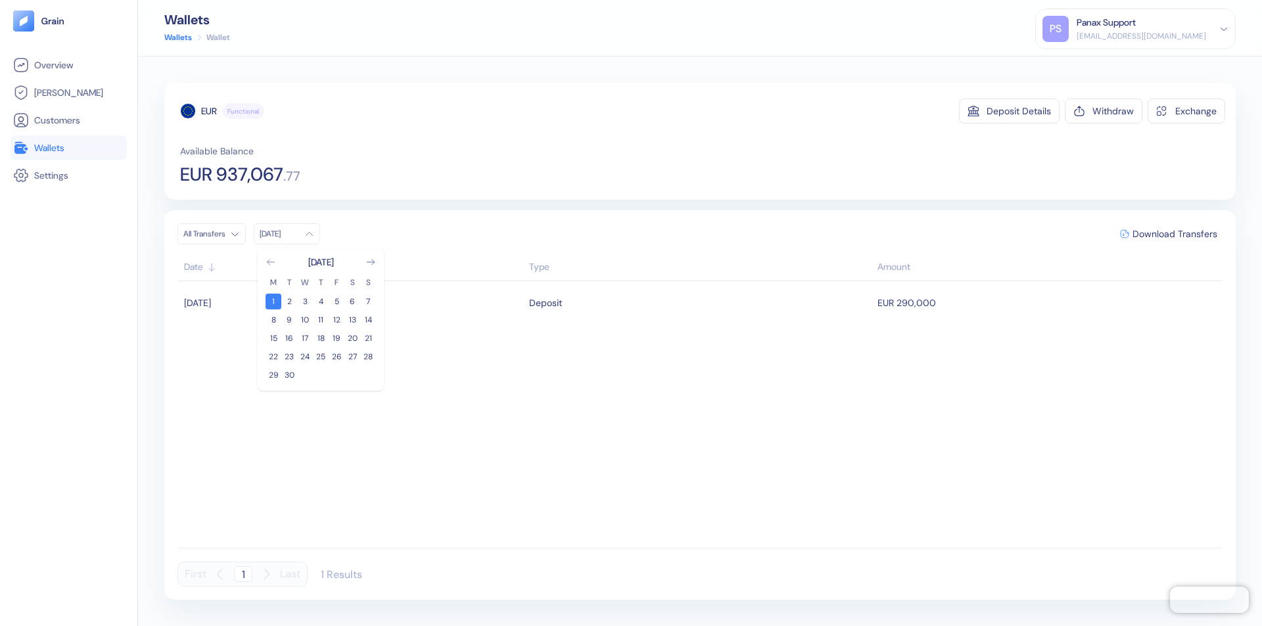
click at [271, 262] on icon "Go to previous month" at bounding box center [270, 262] width 7 height 5
click at [352, 302] on button "2" at bounding box center [352, 302] width 16 height 16
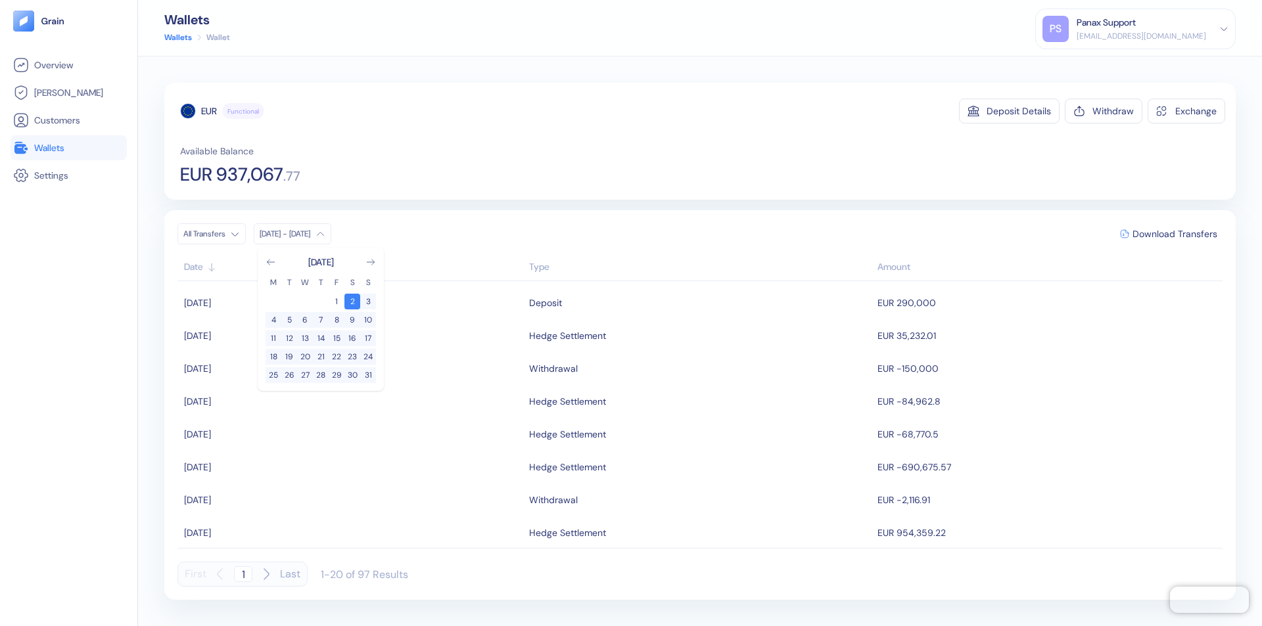
click at [209, 111] on div "EUR" at bounding box center [209, 111] width 16 height 13
click at [1174, 234] on span "Download Transfers" at bounding box center [1174, 233] width 85 height 9
click at [68, 148] on link "Wallets" at bounding box center [68, 148] width 111 height 16
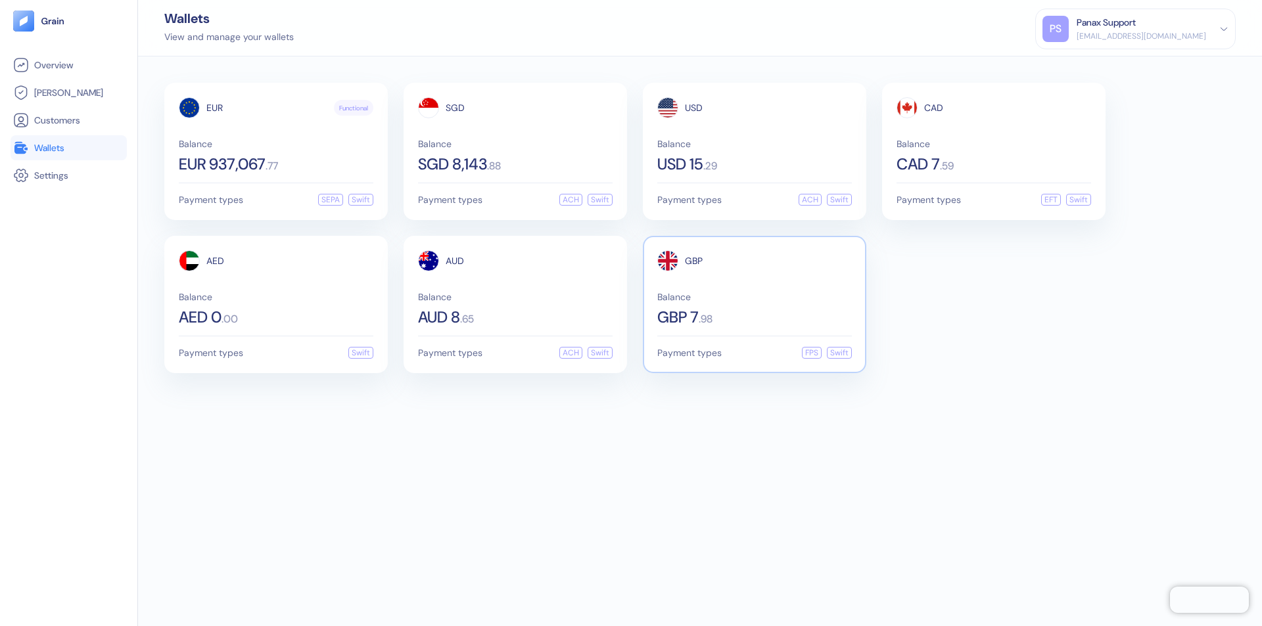
click at [693, 261] on span "GBP" at bounding box center [694, 260] width 18 height 9
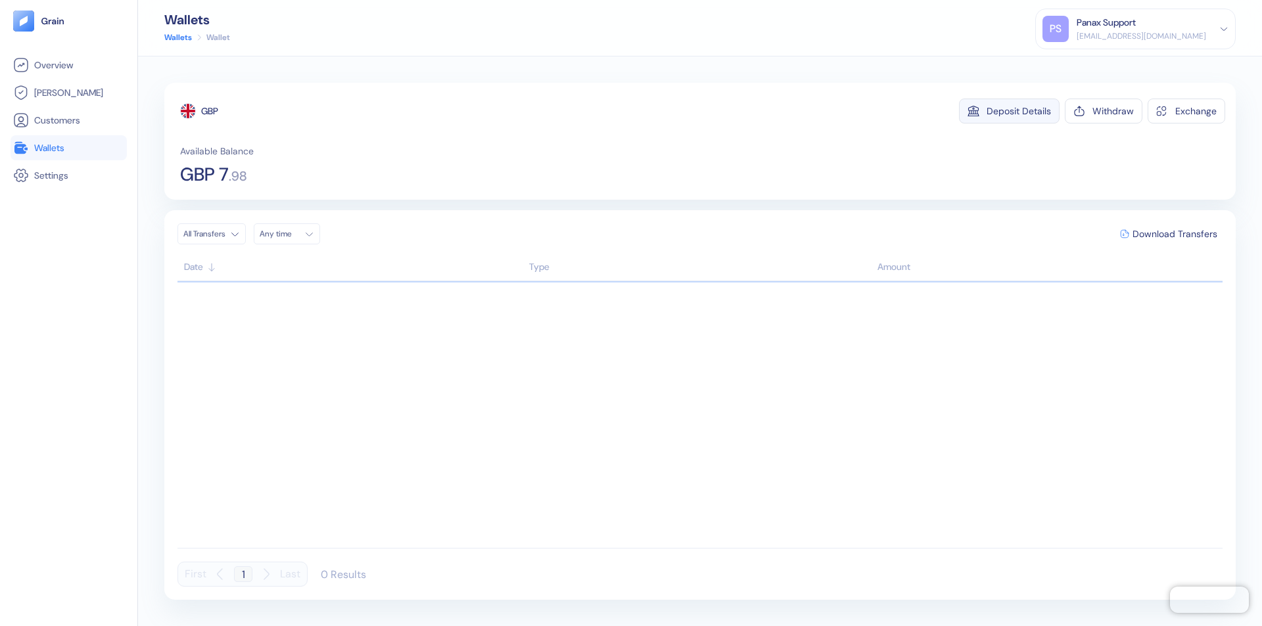
click at [1019, 111] on div "Deposit Details" at bounding box center [1019, 110] width 64 height 9
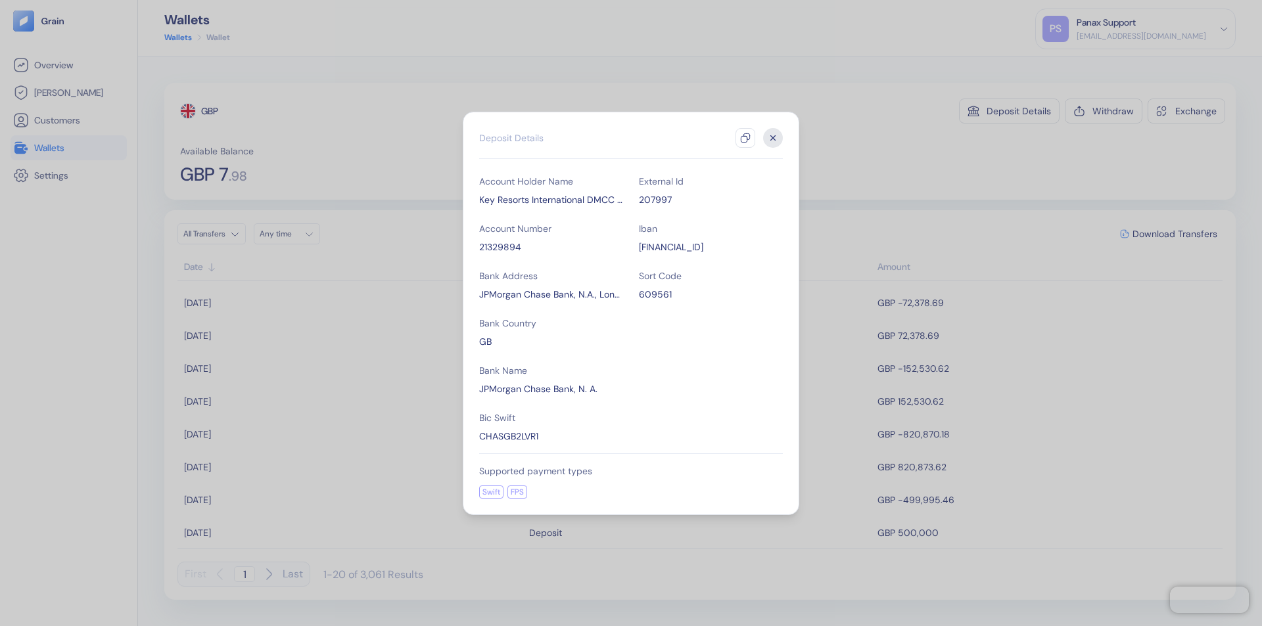
click at [745, 138] on icon "button" at bounding box center [745, 138] width 11 height 11
click at [773, 138] on icon "button" at bounding box center [773, 137] width 5 height 5
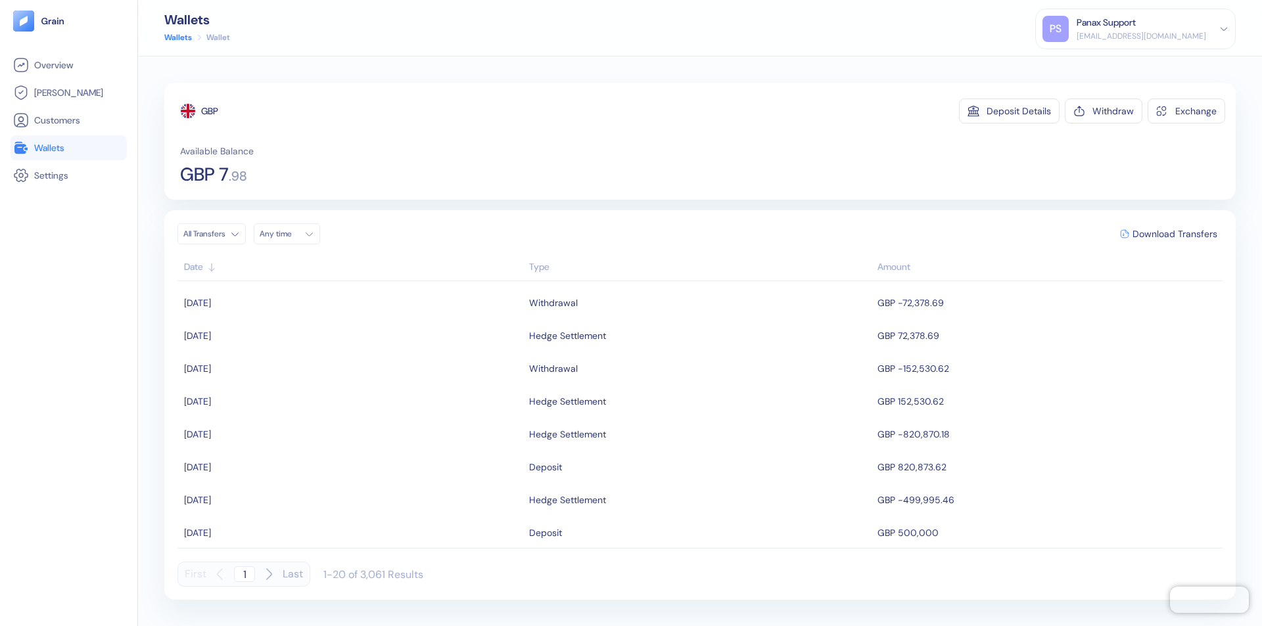
click at [291, 234] on div "Any time" at bounding box center [279, 234] width 39 height 11
click at [273, 302] on button "1" at bounding box center [274, 302] width 16 height 16
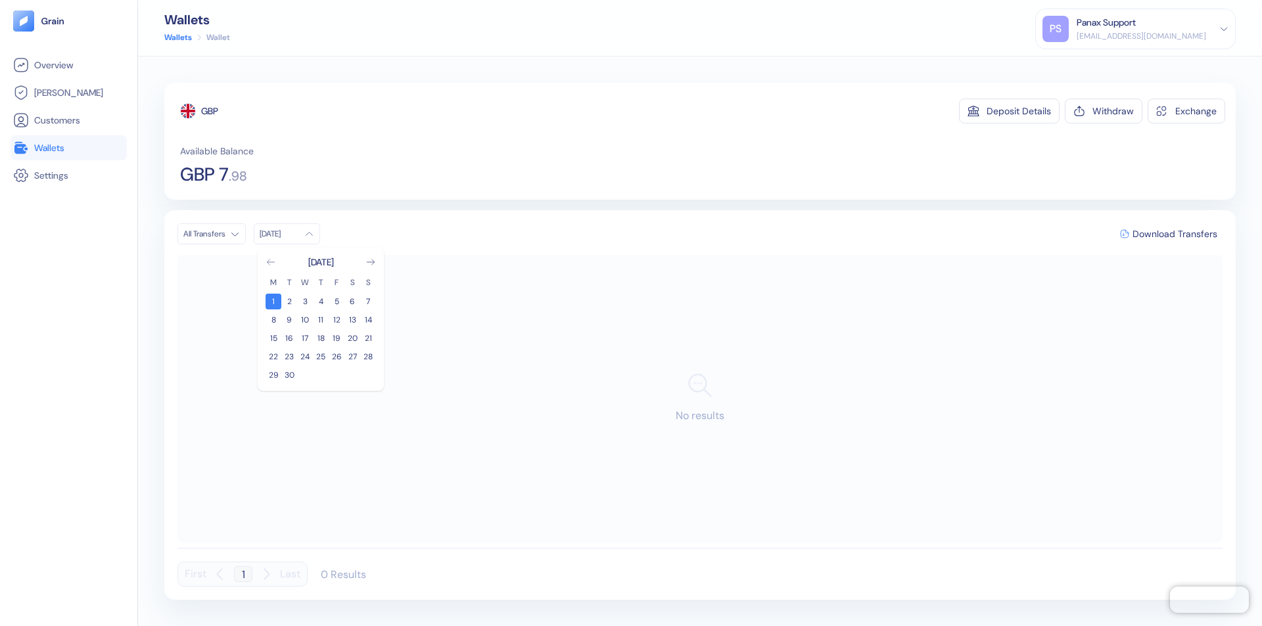
click at [271, 262] on icon "Go to previous month" at bounding box center [270, 262] width 7 height 5
click at [352, 302] on button "2" at bounding box center [352, 302] width 16 height 16
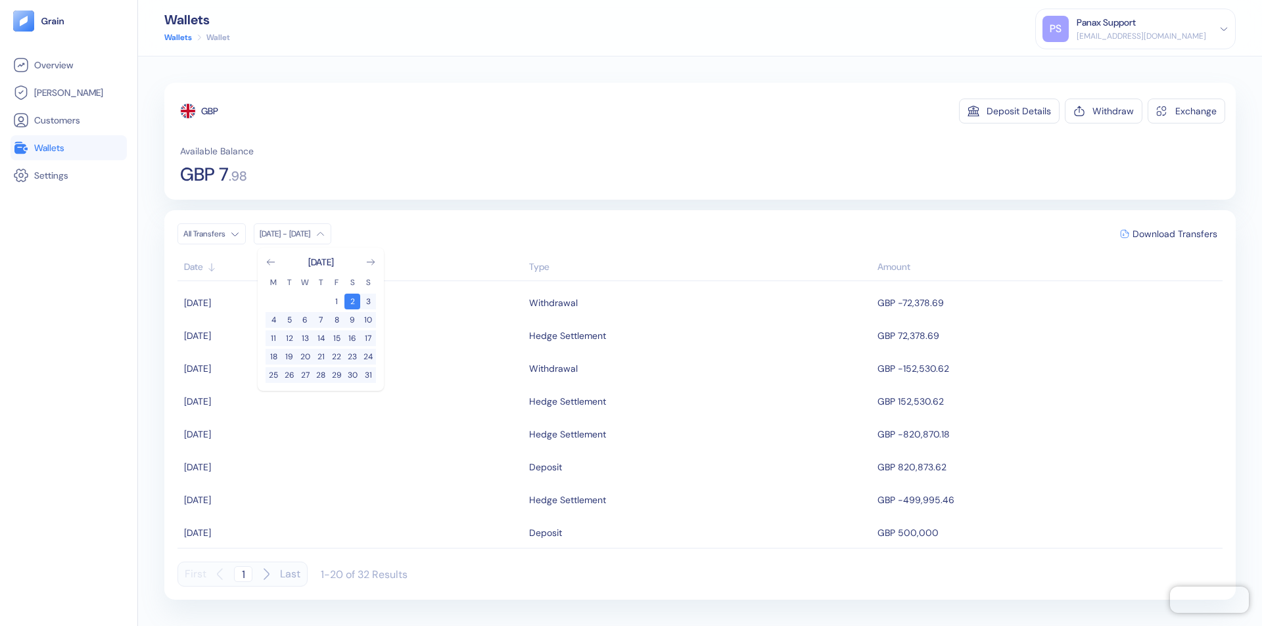
click at [210, 111] on div "GBP" at bounding box center [209, 111] width 17 height 13
click at [1174, 234] on span "Download Transfers" at bounding box center [1174, 233] width 85 height 9
click at [1136, 29] on div "Panax Support" at bounding box center [1106, 23] width 59 height 14
click at [1096, 65] on div "Sign Out" at bounding box center [1077, 65] width 36 height 14
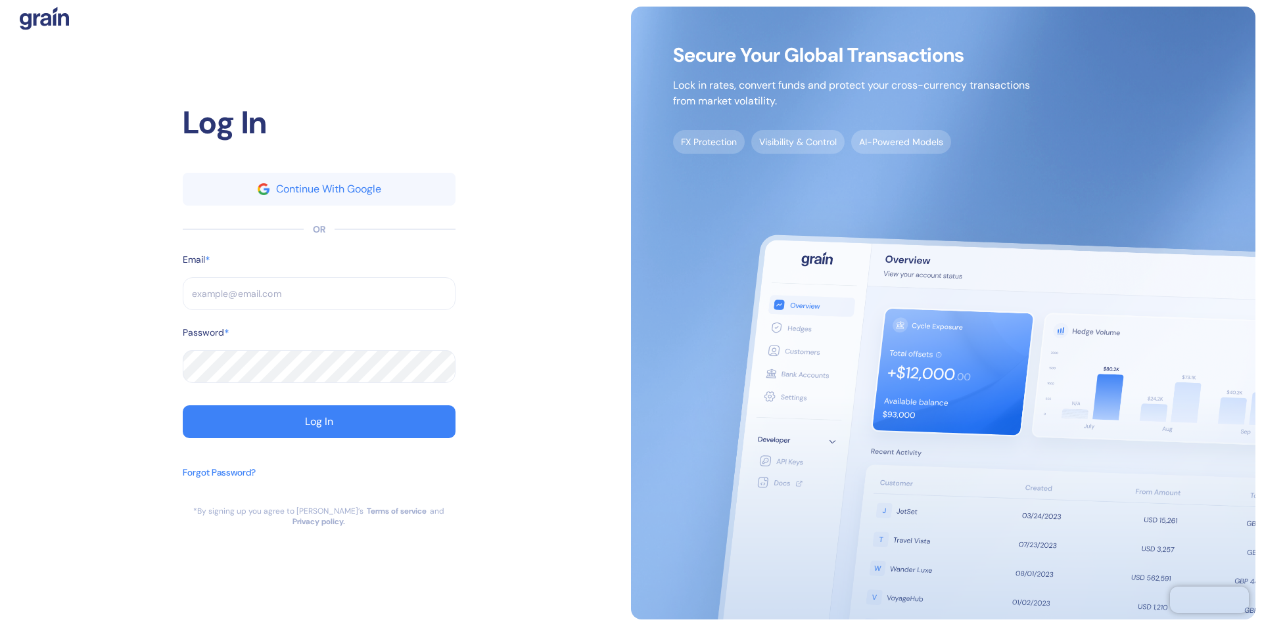
click at [319, 299] on input "text" at bounding box center [319, 293] width 273 height 33
type input "operations@thepanax."
type input "ope"
type input "[EMAIL_ADDRESS][DOMAIN_NAME]"
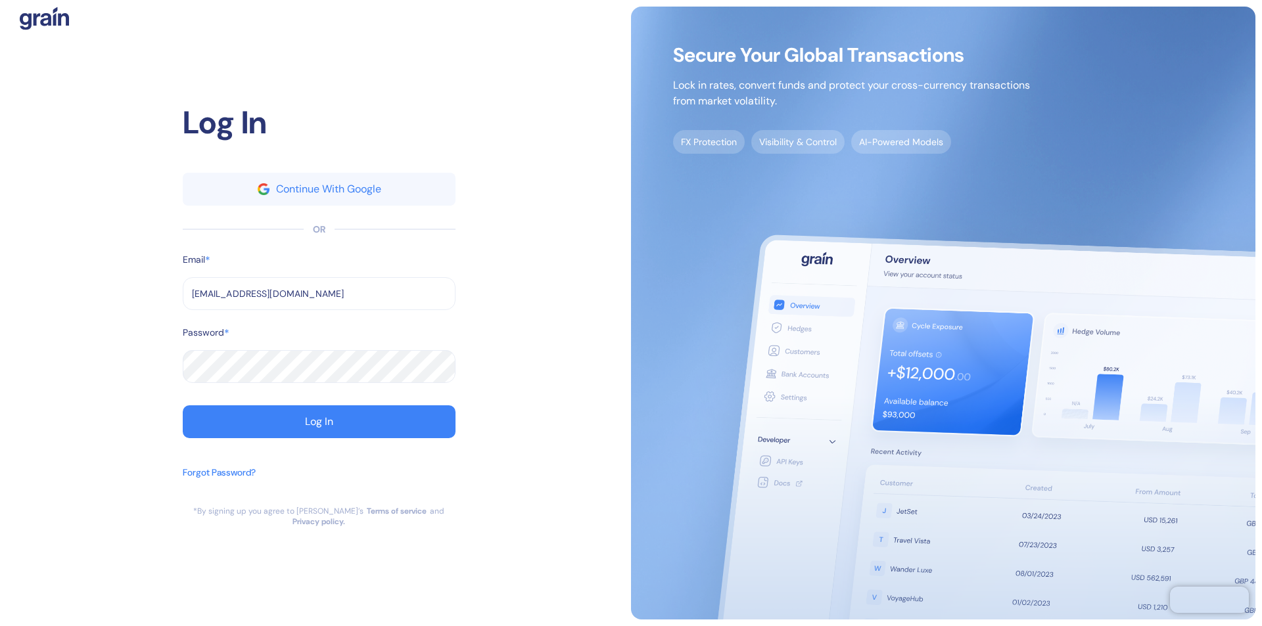
type input "[EMAIL_ADDRESS][DOMAIN_NAME]"
click at [319, 427] on div "Log In" at bounding box center [319, 422] width 28 height 11
